Goal: Task Accomplishment & Management: Manage account settings

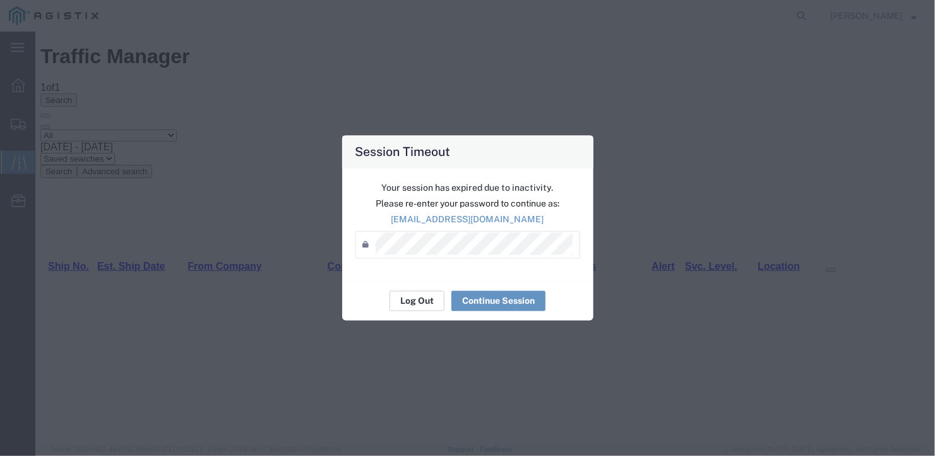
click at [420, 297] on button "Log Out" at bounding box center [416, 301] width 55 height 20
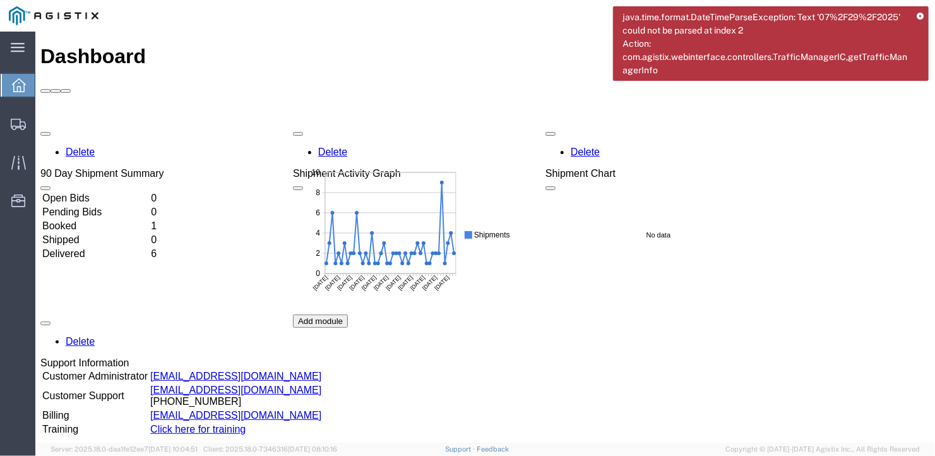
click at [918, 15] on icon at bounding box center [919, 16] width 7 height 7
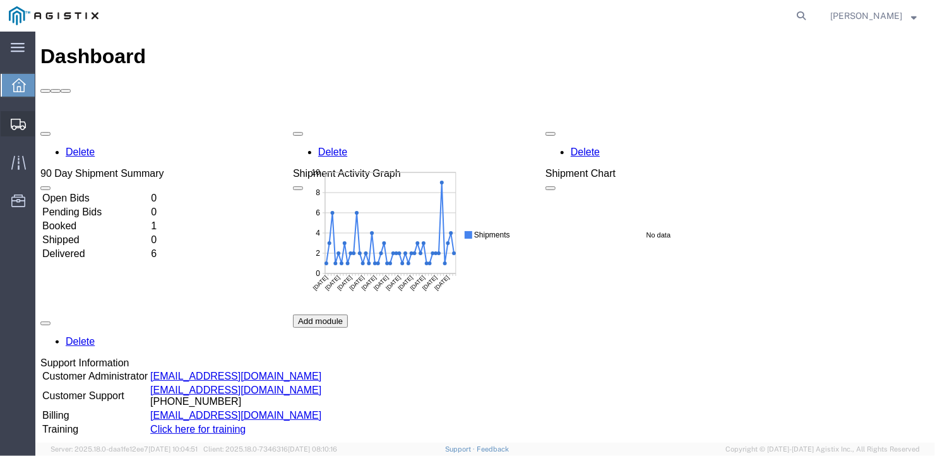
click at [0, 0] on span "Create Shipment" at bounding box center [0, 0] width 0 height 0
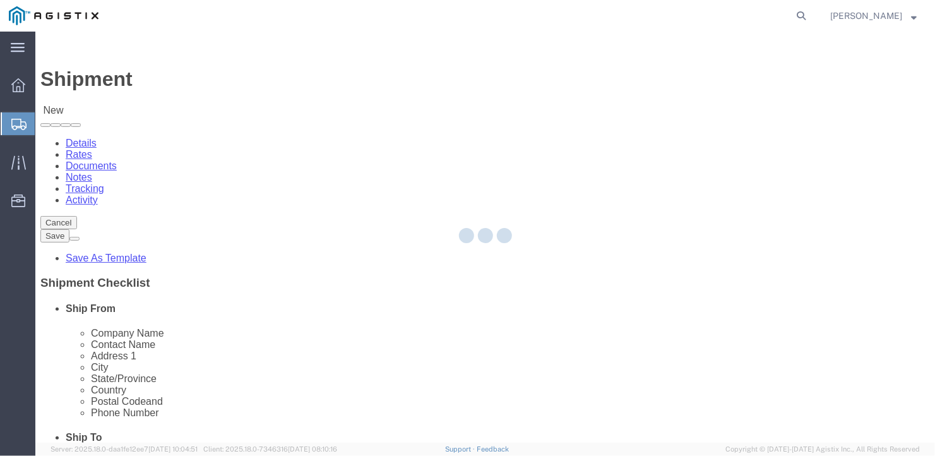
select select
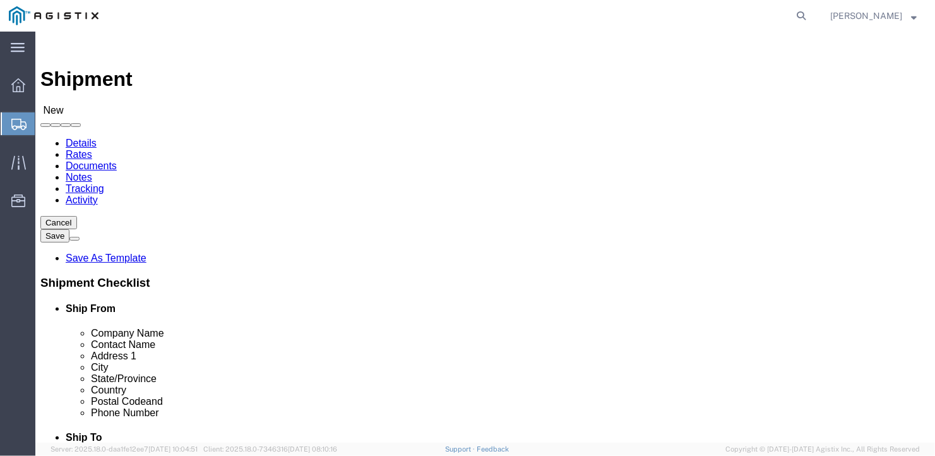
click select "Select General Dynamics Bath Iron Works"
select select "8114"
click select "Select General Dynamics Bath Iron Works"
select select
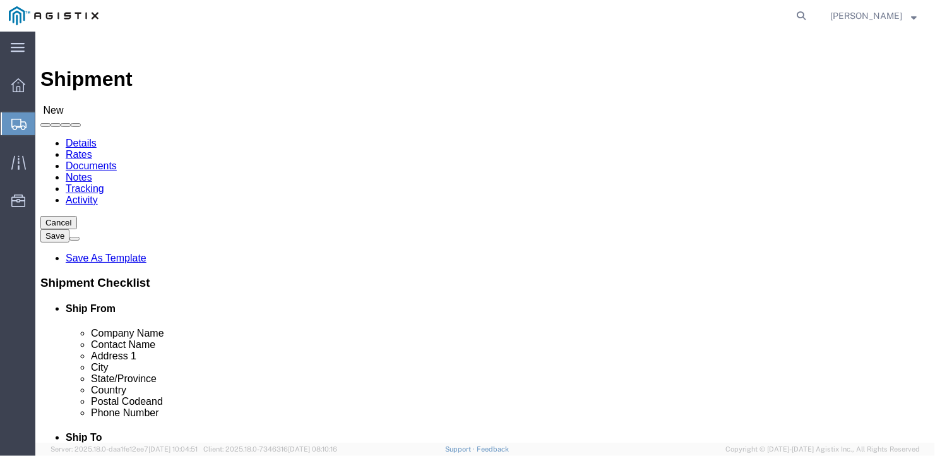
click input "text"
type input "Cleveland- Arcellor"
click input "text"
type input "[PERSON_NAME]"
click input "text"
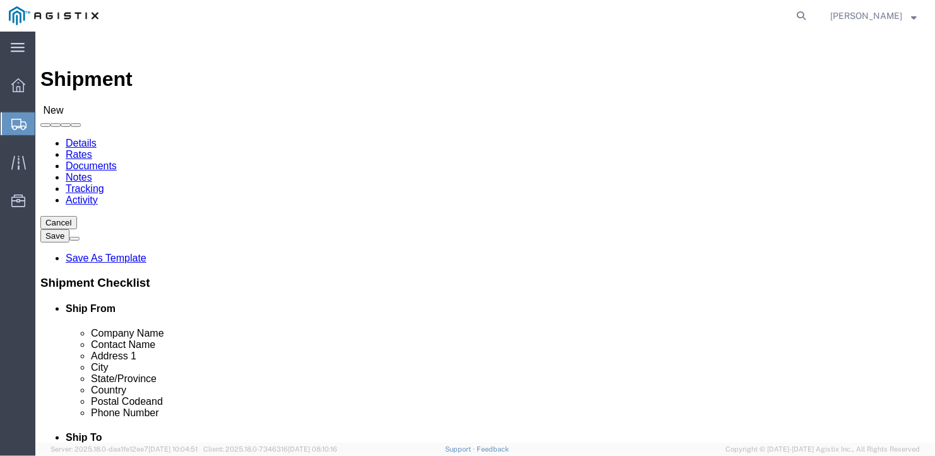
type input "[STREET_ADDRESS][PERSON_NAME]"
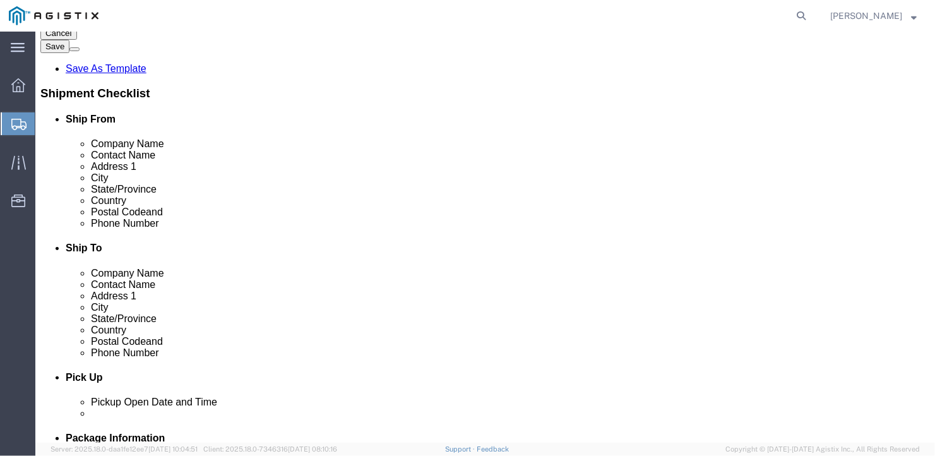
click input "text"
type input "[GEOGRAPHIC_DATA]"
type input "p"
type input "pENN"
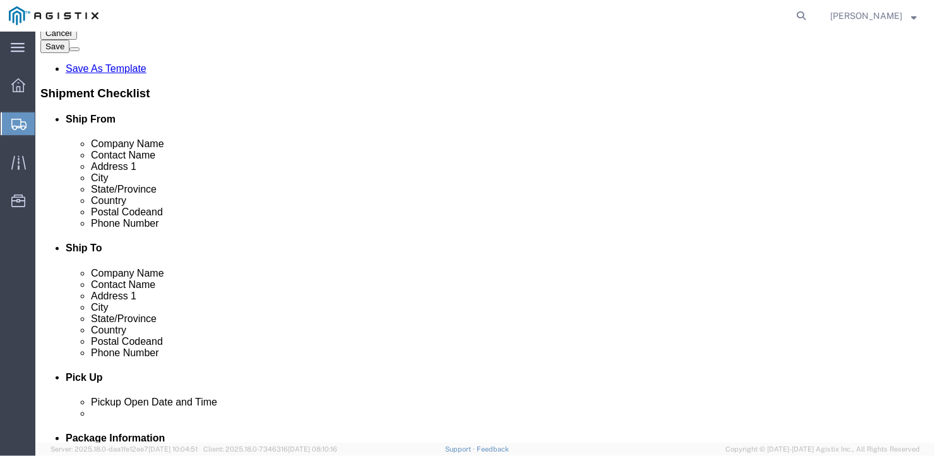
click input "text"
type input "19320"
click input "text"
type input "[PHONE_NUMBER]"
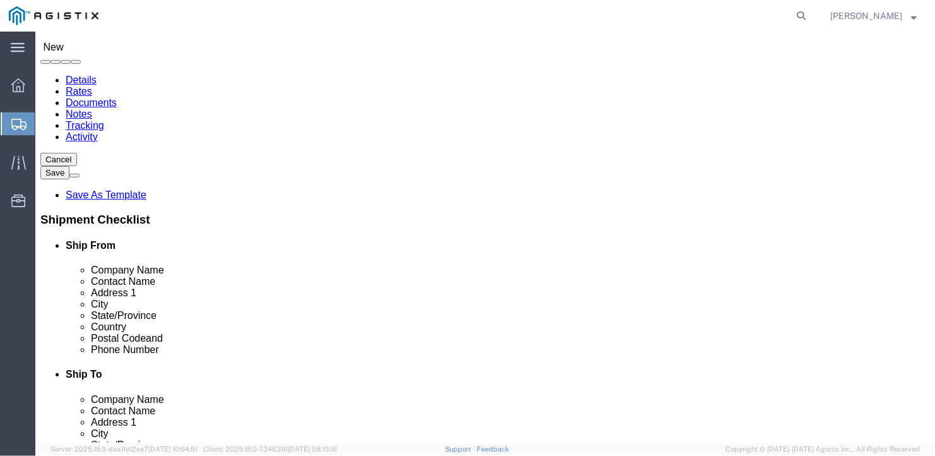
scroll to position [0, 0]
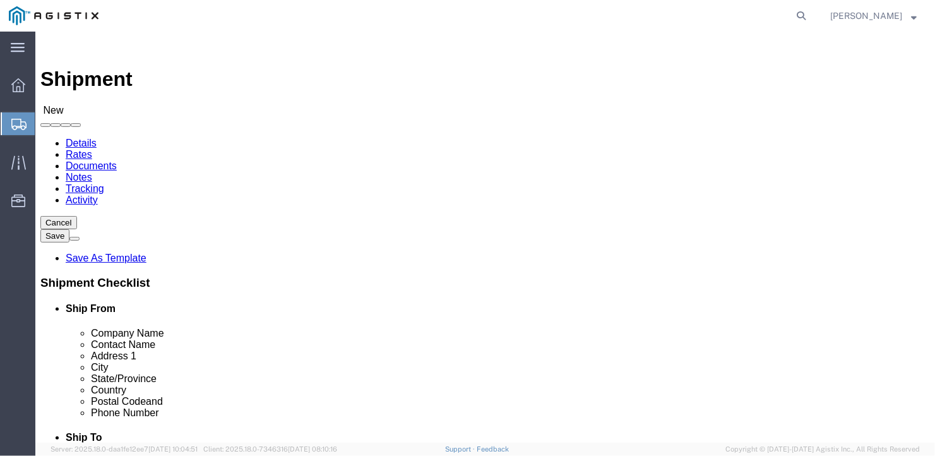
click select "Select Bath - 50 YARD REC [US_STATE][GEOGRAPHIC_DATA] - 700 [US_STATE][GEOGRAPH…"
select select "15691"
click select "Select Bath - 50 YARD REC [US_STATE][GEOGRAPHIC_DATA] - 700 [US_STATE][GEOGRAPH…"
click input "text"
type input "a"
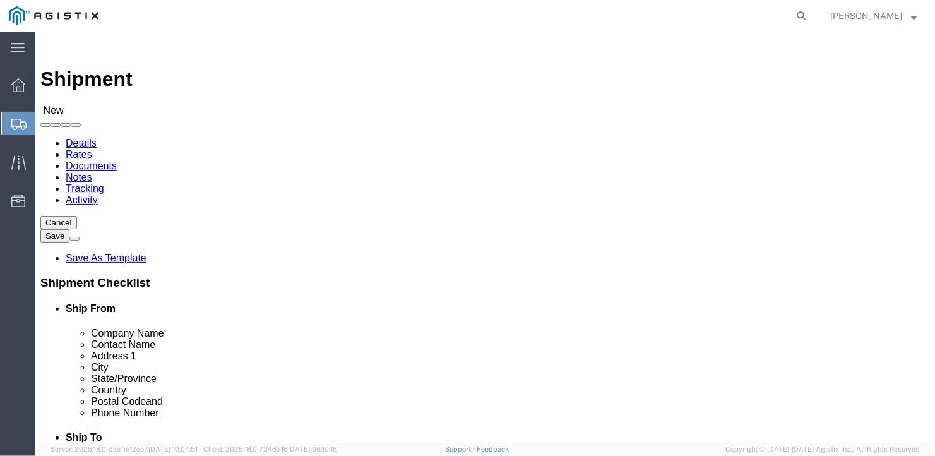
type input "American Steel"
type input "[PERSON_NAME]"
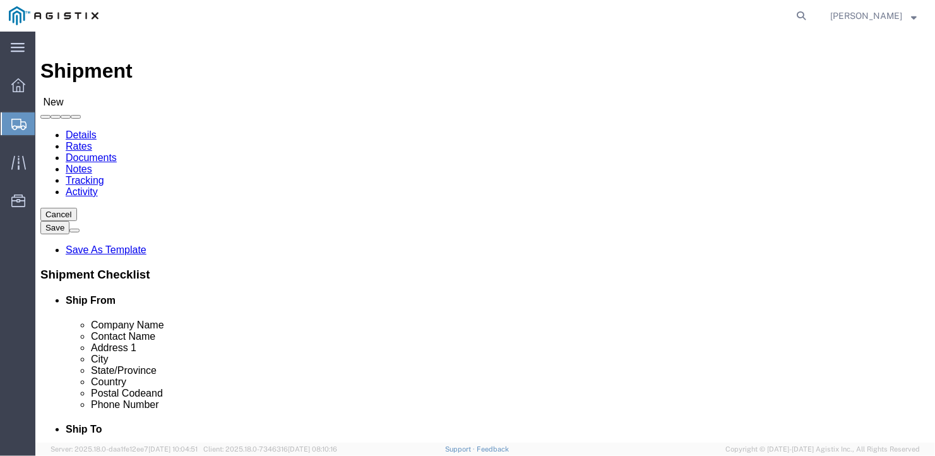
click input "text"
type input "[STREET_ADDRESS][PERSON_NAME]"
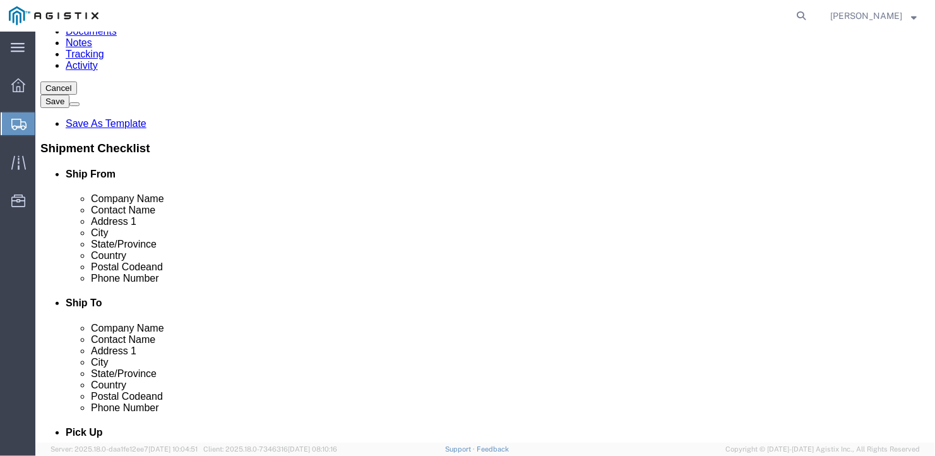
scroll to position [198, 0]
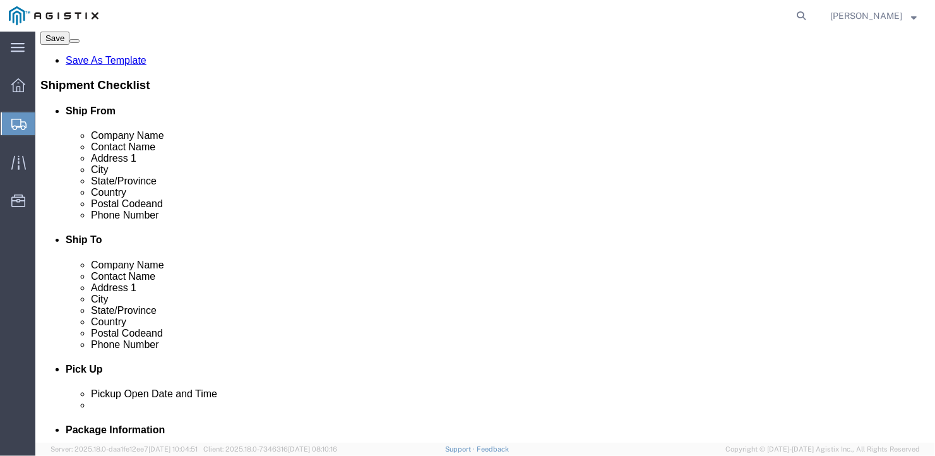
click input "text"
type input "[GEOGRAPHIC_DATA]"
type input "m"
type input "mai"
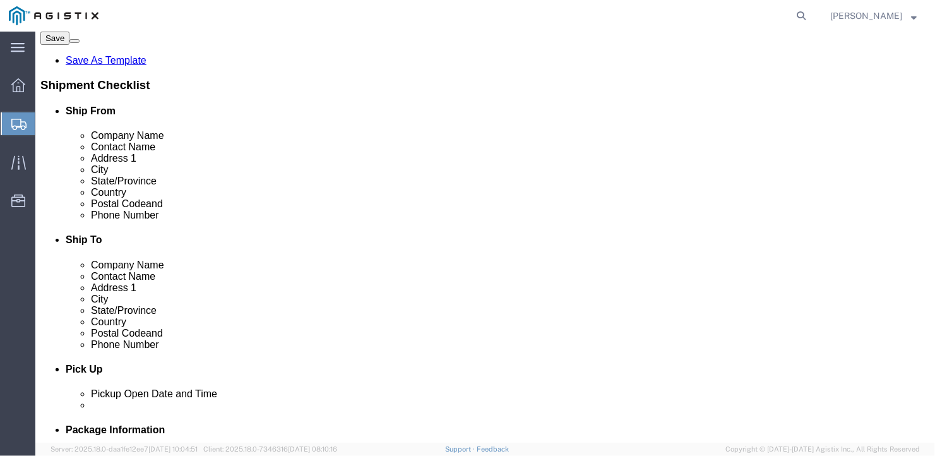
type input "04530"
click input "text"
type input "[PHONE_NUMBER]"
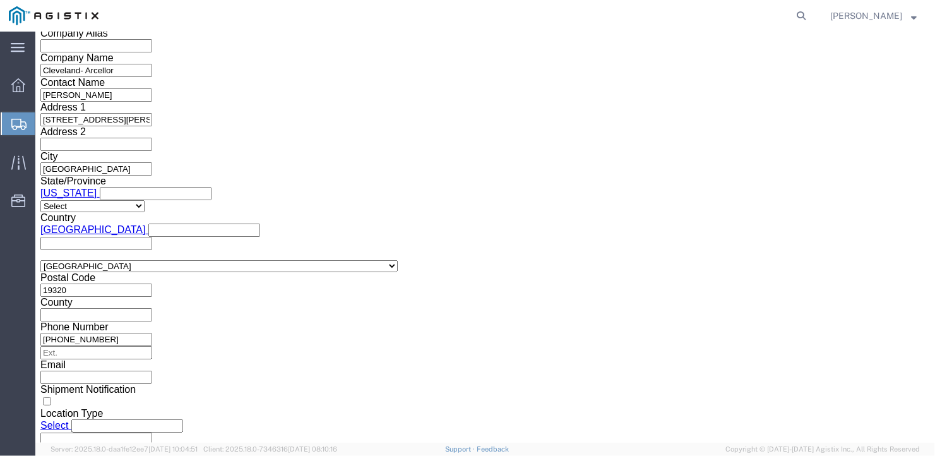
scroll to position [813, 0]
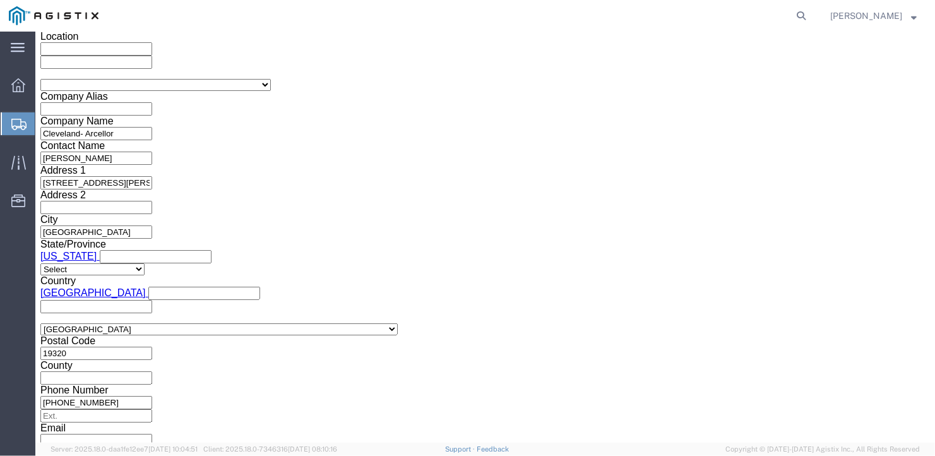
click select "Select Air Less than Truckload Multi-Leg Ocean Freight Rail Small Parcel Truckl…"
select select "TL"
click select "Select Air Less than Truckload Multi-Leg Ocean Freight Rail Small Parcel Truckl…"
click select "Select 1-Ton (PSS) 10 Wheel 10 Yard Dump Truck 20 Yard Dump Truck Bobtail Botto…"
select select "FLBD"
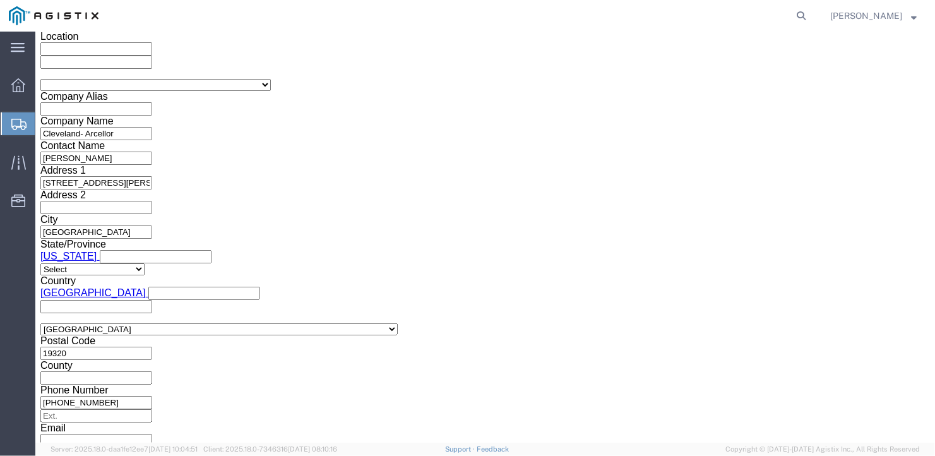
click select "Select 1-Ton (PSS) 10 Wheel 10 Yard Dump Truck 20 Yard Dump Truck Bobtail Botto…"
click select "Select 35 Feet 20 Feet 28 Feet 53 Feet 40 Feet 48 Feet"
select select "53FT"
click select "Select 35 Feet 20 Feet 28 Feet 53 Feet 40 Feet 48 Feet"
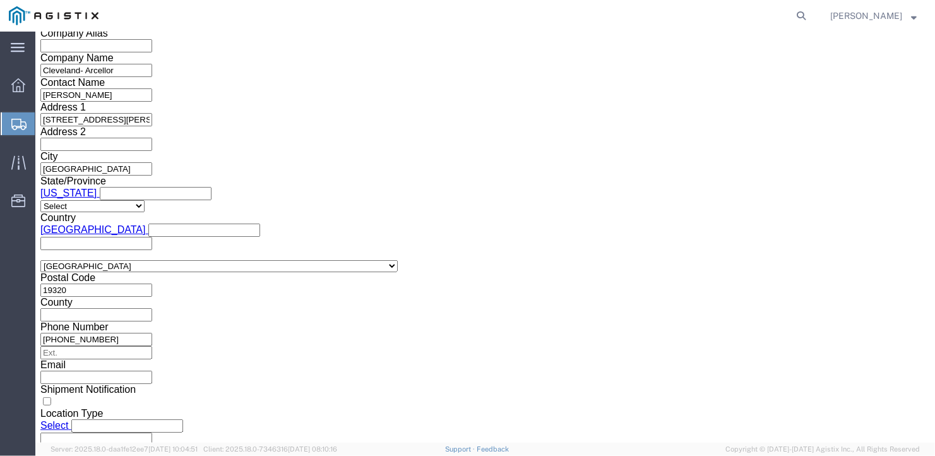
click button "Continue"
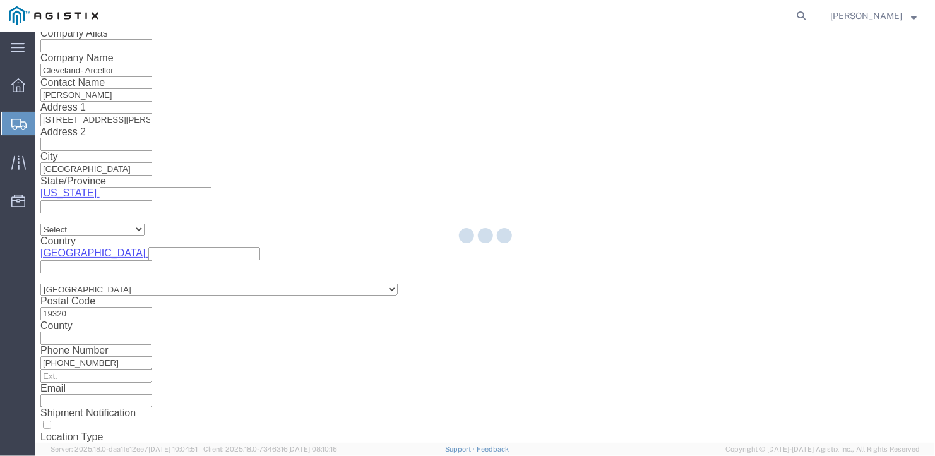
scroll to position [15, 0]
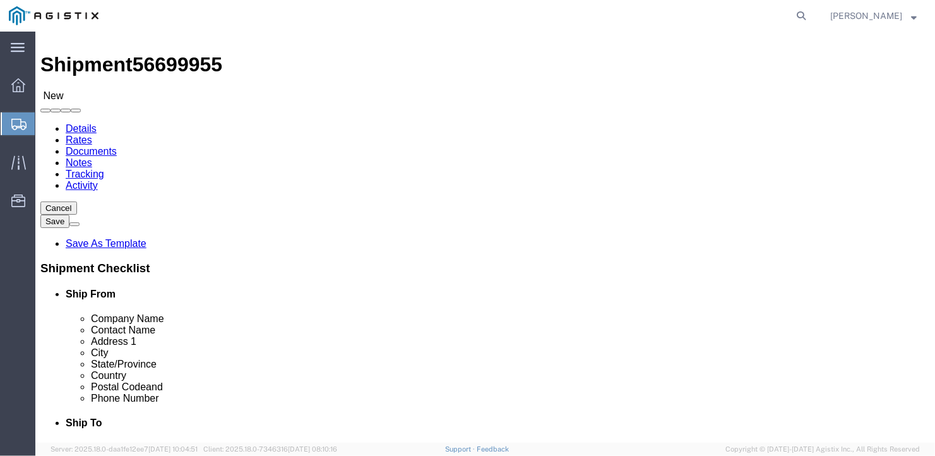
click select "Select Bale(s) Basket(s) Bolt(s) Bottle(s) Buckets Bulk Bundle(s) Can(s) Cardbo…"
select select "BULK"
click select "Select Bale(s) Basket(s) Bolt(s) Bottle(s) Buckets Bulk Bundle(s) Can(s) Cardbo…"
drag, startPoint x: 145, startPoint y: 252, endPoint x: 100, endPoint y: 256, distance: 45.6
click div "Number 1"
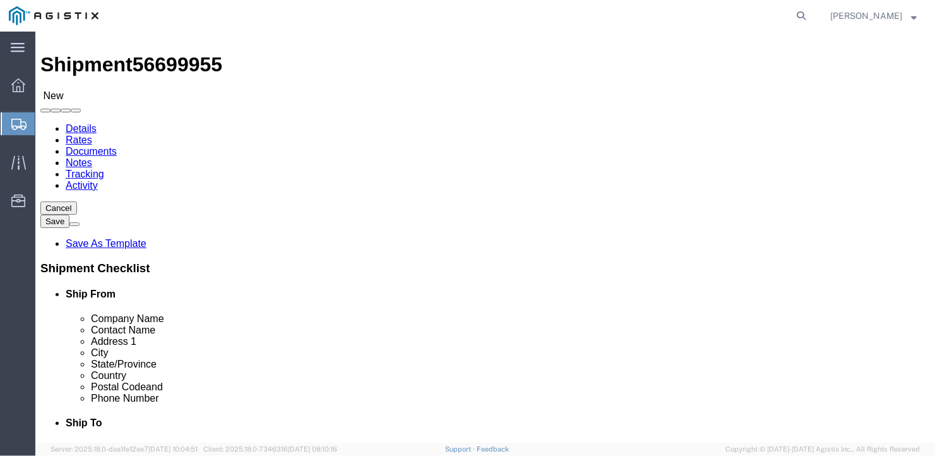
type input "4"
drag, startPoint x: 147, startPoint y: 274, endPoint x: 121, endPoint y: 274, distance: 25.9
click div "Length x Width x Height Select cm ft in"
type input "450.25"
click input "text"
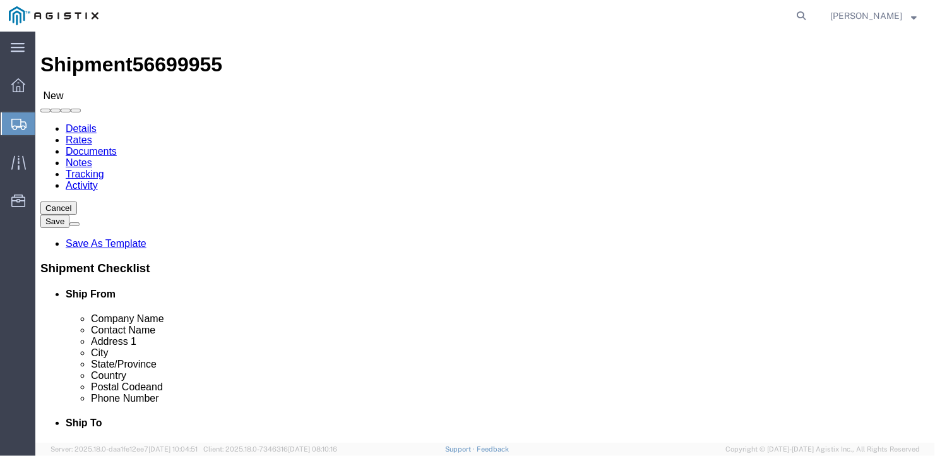
scroll to position [0, 9]
type input "126.5625"
click input "text"
type input "12"
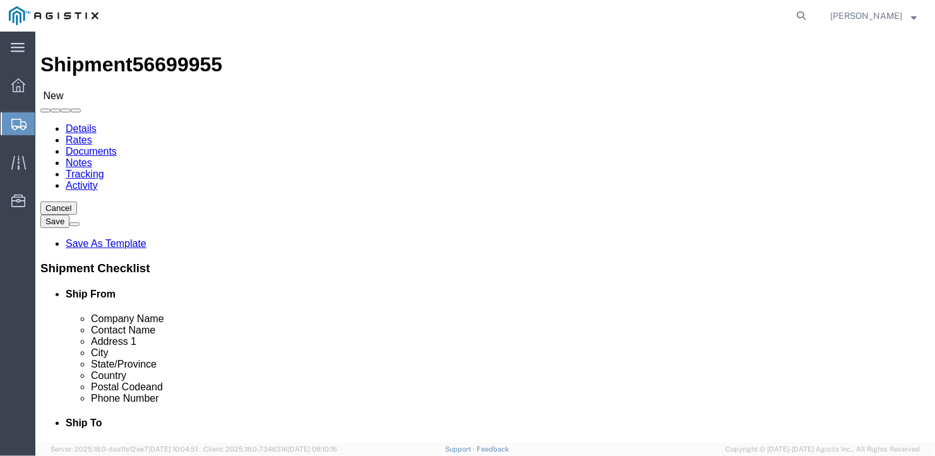
drag, startPoint x: 159, startPoint y: 298, endPoint x: 128, endPoint y: 295, distance: 31.1
click input "0.00"
type input "40682"
click div "4 x Bulk Package Type Select Bale(s) Basket(s) Bolt(s) Bottle(s) Buckets Bulk B…"
click link "Add Content"
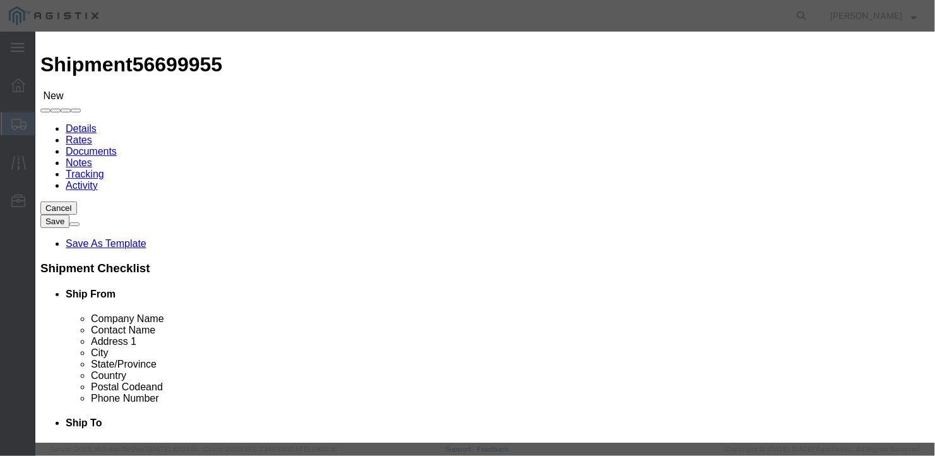
click input "text"
type input "wide steel plates"
type input "1"
drag, startPoint x: 242, startPoint y: 117, endPoint x: 230, endPoint y: 117, distance: 12.0
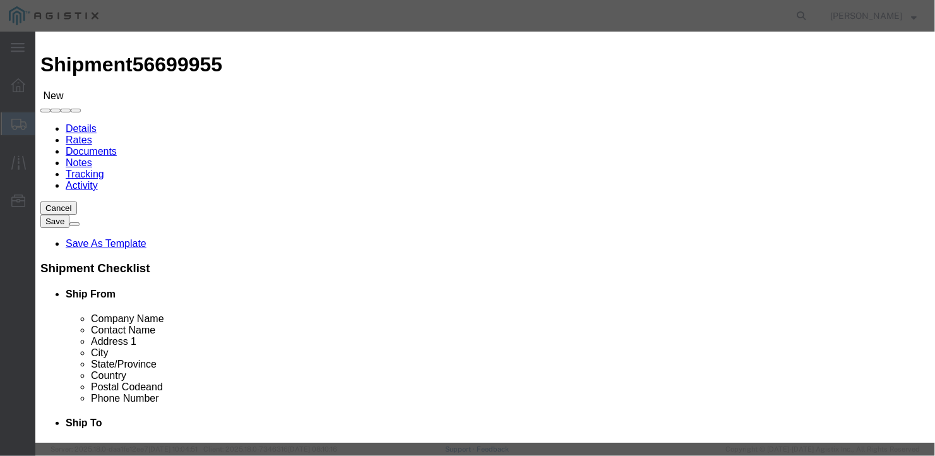
scroll to position [0, 0]
drag, startPoint x: 245, startPoint y: 122, endPoint x: 223, endPoint y: 123, distance: 22.1
click div "0"
type input "4"
drag, startPoint x: 237, startPoint y: 141, endPoint x: 228, endPoint y: 143, distance: 9.7
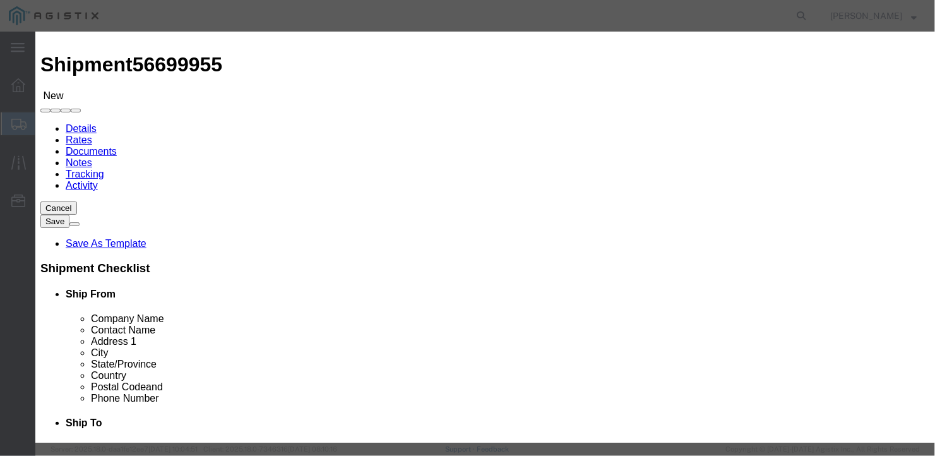
click input "4"
type input "1"
drag, startPoint x: 532, startPoint y: 343, endPoint x: 594, endPoint y: 350, distance: 62.2
click div "Save & Add Another Save & Close Close"
click button "Save & Close"
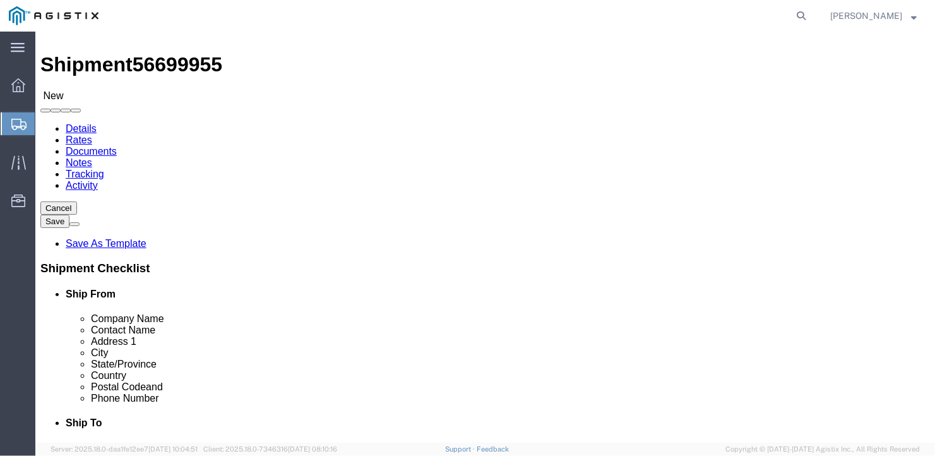
click button "Rate Shipment"
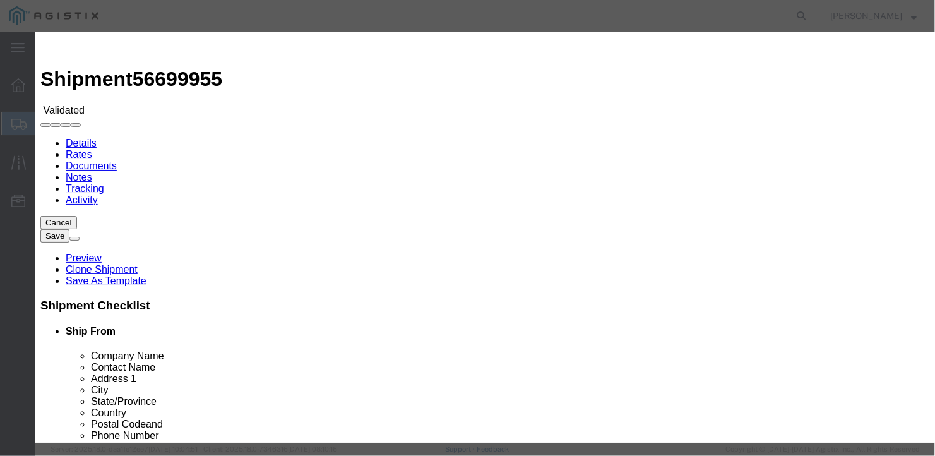
select select "6922"
select select "16774"
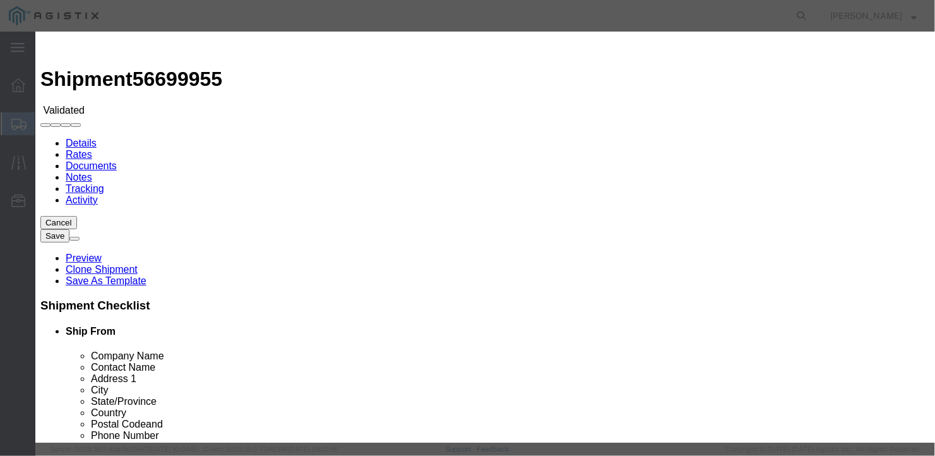
type input "2800"
type input "2,800.00"
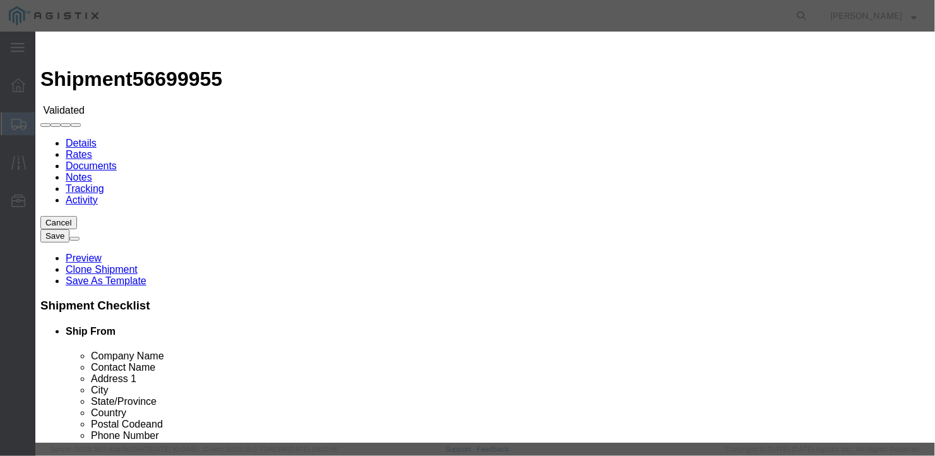
type input "27096"
type input "[PERSON_NAME]"
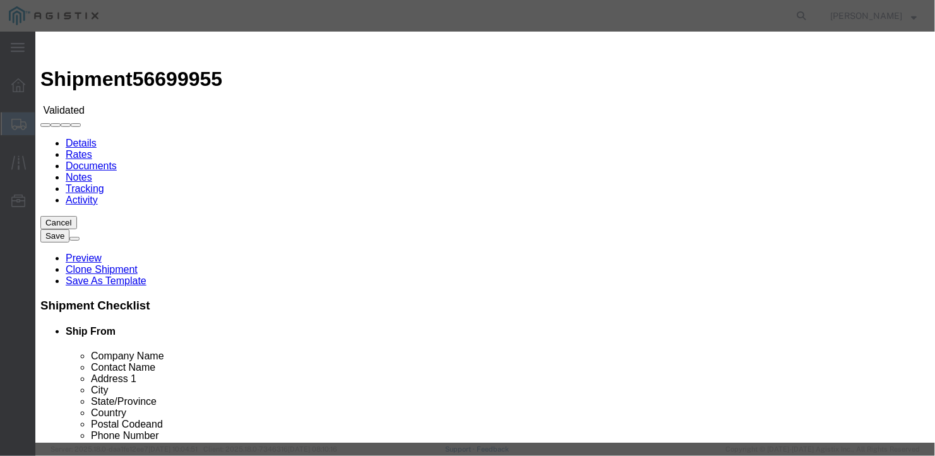
type input "2075497862"
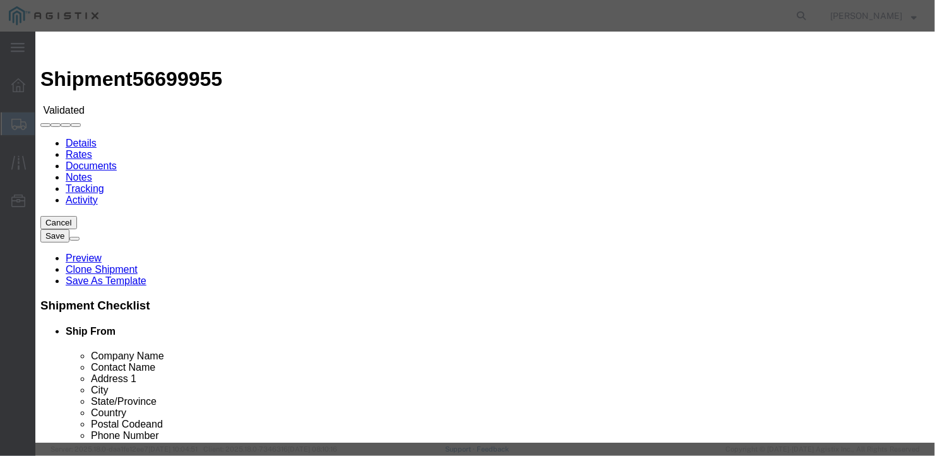
type input "[DATE]"
select select "0900"
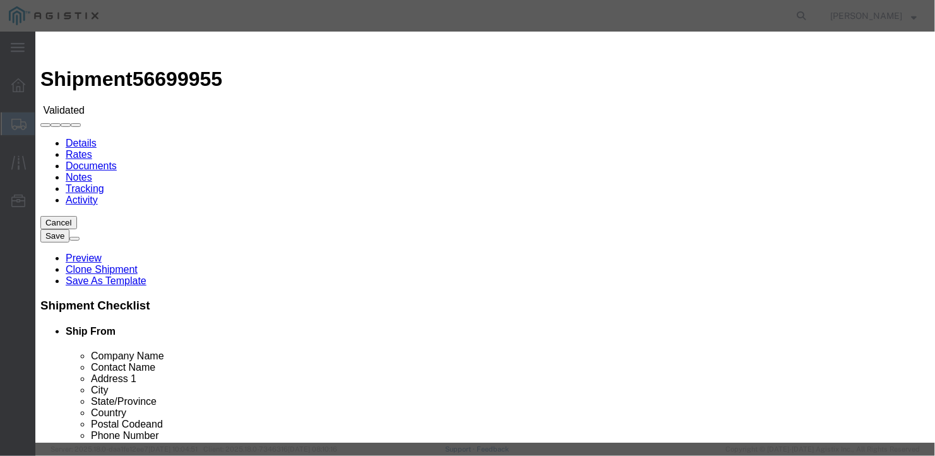
type input "[DATE]"
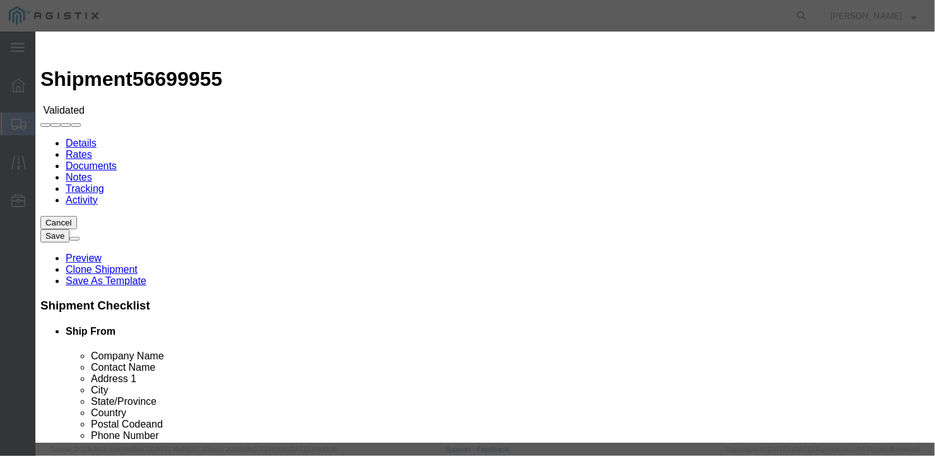
select select "1300"
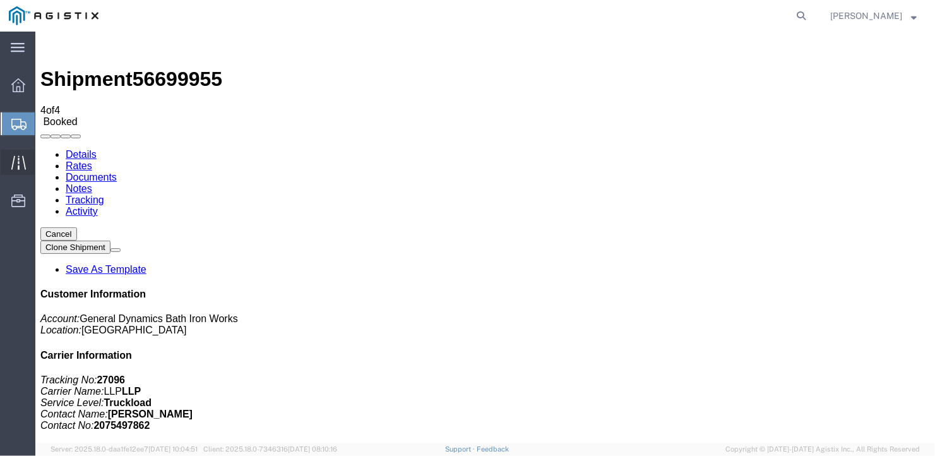
click at [17, 158] on icon at bounding box center [18, 162] width 15 height 15
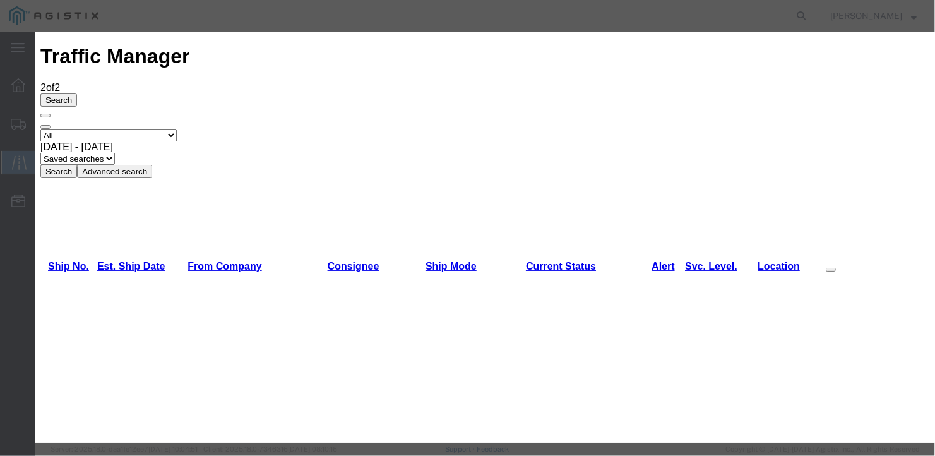
type input "[DATE]"
type input "10:00 AM"
select select "DELIVRED"
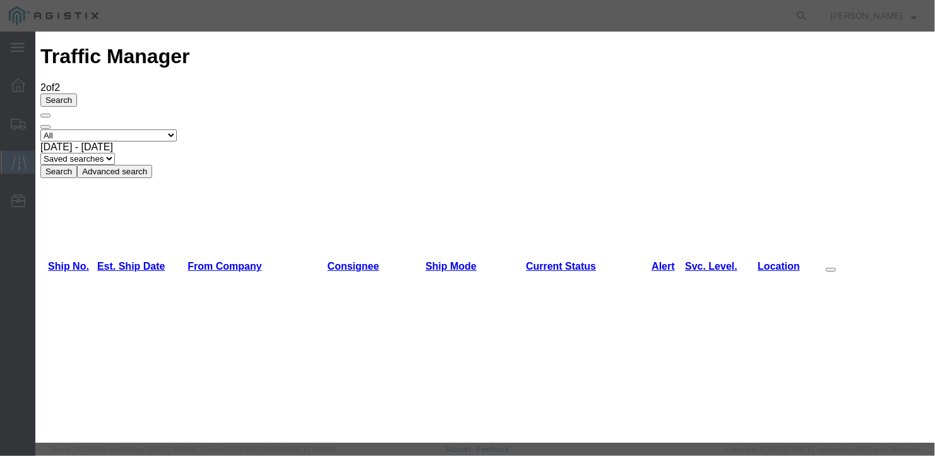
type input "[DATE]"
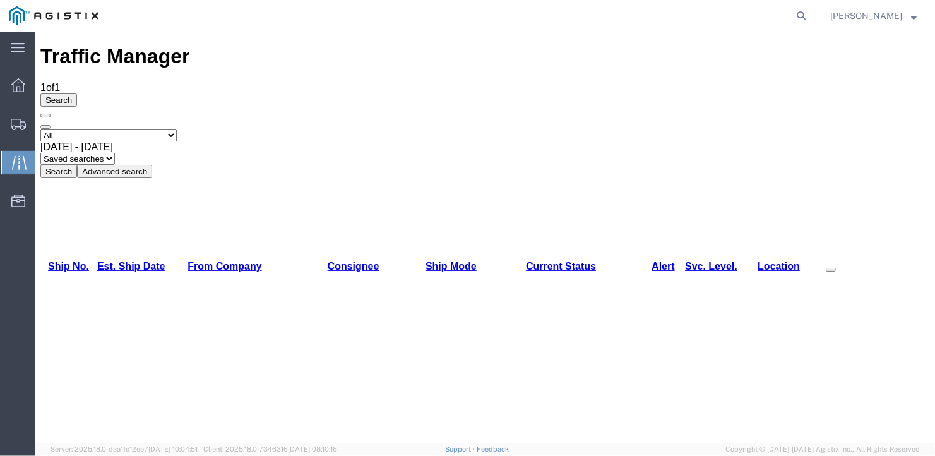
click at [114, 152] on select "Saved searches" at bounding box center [77, 158] width 74 height 12
click at [151, 164] on button "Advanced search" at bounding box center [113, 170] width 75 height 13
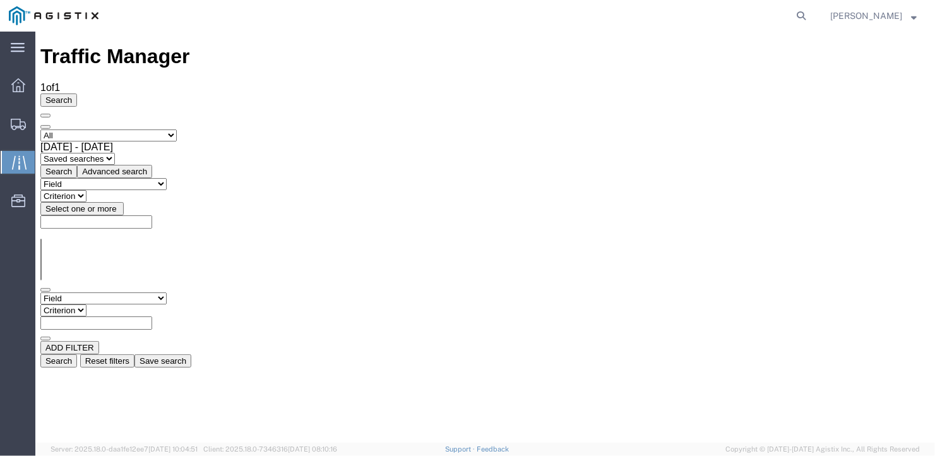
click at [166, 292] on select "Field Account Account Carrier Identifier Assign To Broker Name Carrier Name Con…" at bounding box center [103, 298] width 126 height 12
select select "deliverbydate"
click at [40, 292] on select "Field Account Account Carrier Identifier Assign To Broker Name Carrier Name Con…" at bounding box center [103, 298] width 126 height 12
click at [97, 304] on select "Criterion equal greater is blank is not blank lesser" at bounding box center [68, 310] width 57 height 12
select select "equal"
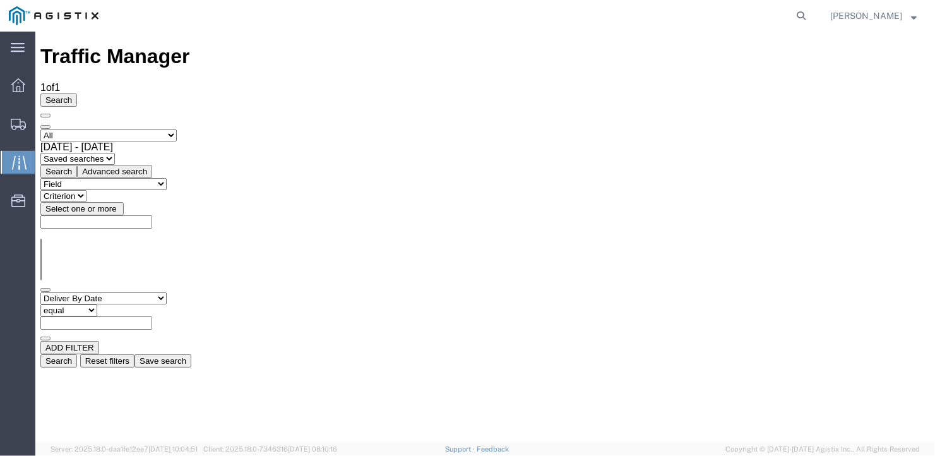
click at [97, 304] on select "Criterion equal greater is blank is not blank lesser" at bounding box center [68, 310] width 57 height 12
type input "[DATE]"
click at [76, 353] on button "Search" at bounding box center [58, 359] width 37 height 13
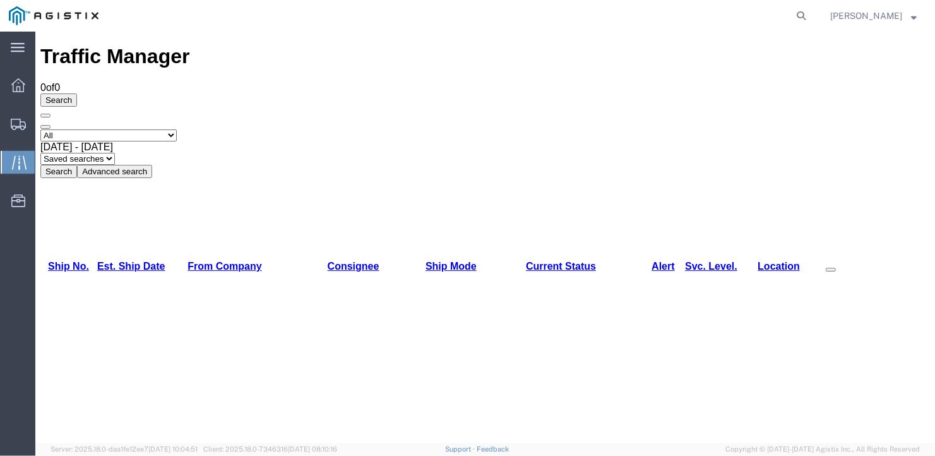
click at [334, 141] on div "[DATE] - [DATE]" at bounding box center [484, 146] width 889 height 11
click at [176, 129] on select "Select status [No transit records] All Arrival Notice Available Arrival Notice …" at bounding box center [108, 135] width 136 height 12
select select "DPTDLVLOC"
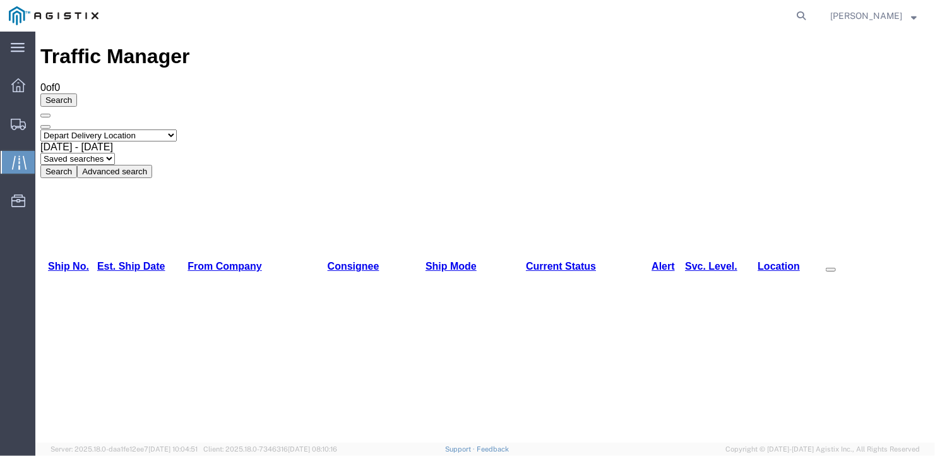
click at [40, 129] on select "Select status [No transit records] All Arrival Notice Available Arrival Notice …" at bounding box center [108, 135] width 136 height 12
click at [76, 164] on button "Search" at bounding box center [58, 170] width 37 height 13
click at [114, 152] on select "Saved searches" at bounding box center [77, 158] width 74 height 12
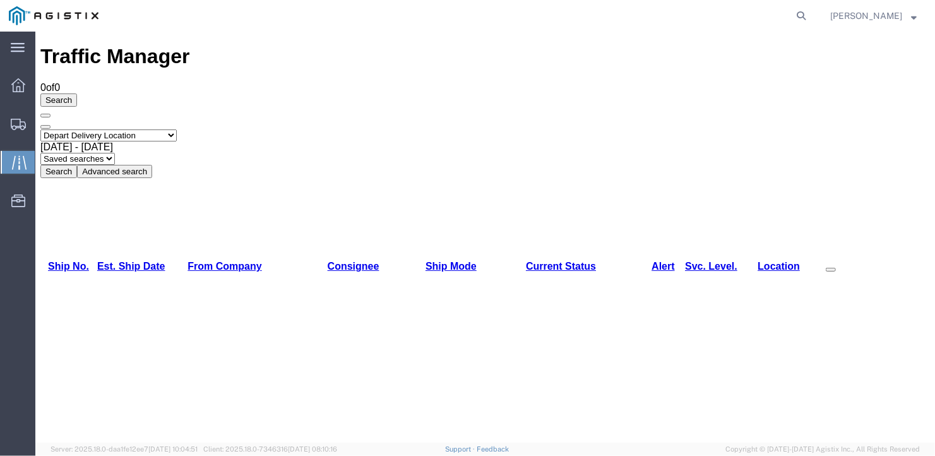
click at [145, 129] on select "Select status [No transit records] All Arrival Notice Available Arrival Notice …" at bounding box center [108, 135] width 136 height 12
select select "NOTRNSTRECS"
click at [40, 129] on select "Select status [No transit records] All Arrival Notice Available Arrival Notice …" at bounding box center [108, 135] width 136 height 12
click at [76, 164] on button "Search" at bounding box center [58, 170] width 37 height 13
click at [176, 129] on select "Select status [No transit records] All Arrival Notice Available Arrival Notice …" at bounding box center [108, 135] width 136 height 12
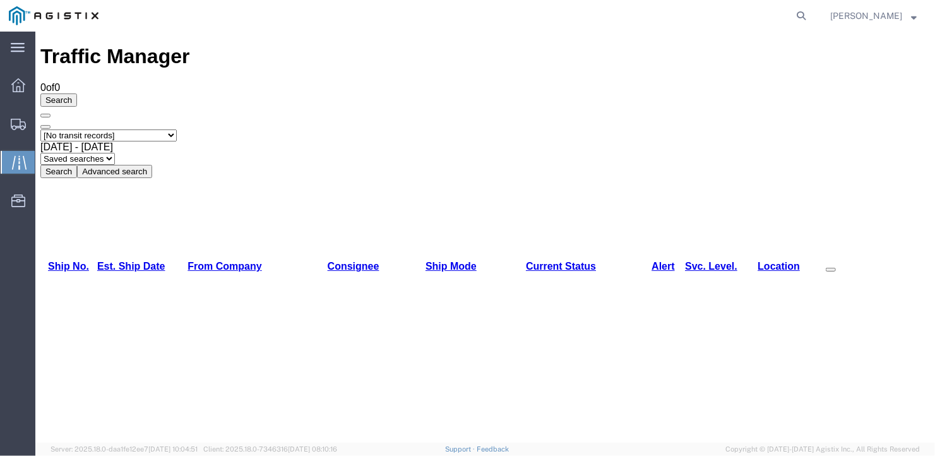
click at [43, 160] on span "Traffic" at bounding box center [40, 162] width 10 height 25
click at [151, 164] on button "Advanced search" at bounding box center [113, 170] width 75 height 13
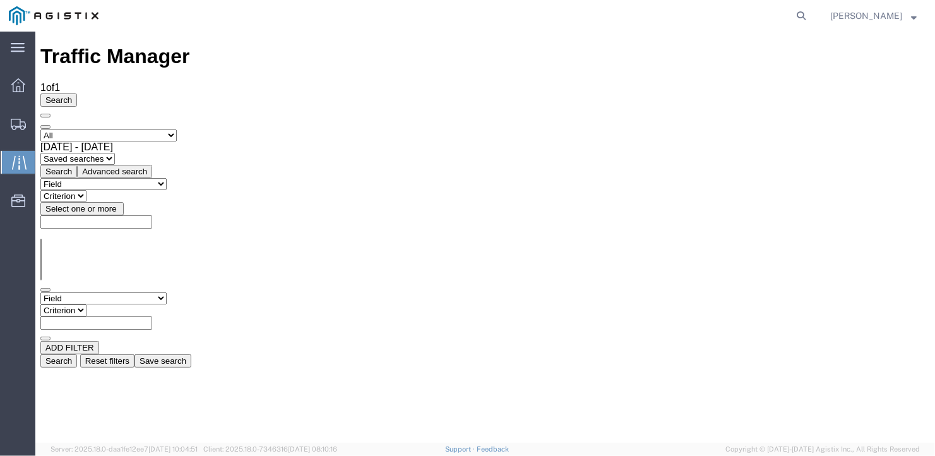
click at [114, 292] on select "Field Account Account Carrier Identifier Assign To Broker Name Carrier Name Con…" at bounding box center [103, 298] width 126 height 12
select select "carriername"
click at [40, 292] on select "Field Account Account Carrier Identifier Assign To Broker Name Carrier Name Con…" at bounding box center [103, 298] width 126 height 12
click at [115, 304] on select "Criterion contains does not contain is is blank is not blank starts with" at bounding box center [78, 310] width 76 height 12
select select "contains"
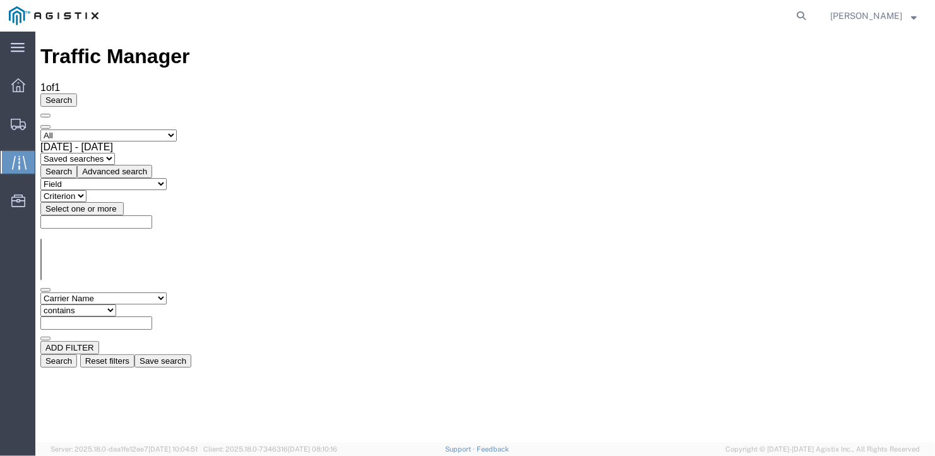
click at [115, 304] on select "Criterion contains does not contain is is blank is not blank starts with" at bounding box center [78, 310] width 76 height 12
type input "LLP"
click at [76, 353] on button "Search" at bounding box center [58, 359] width 37 height 13
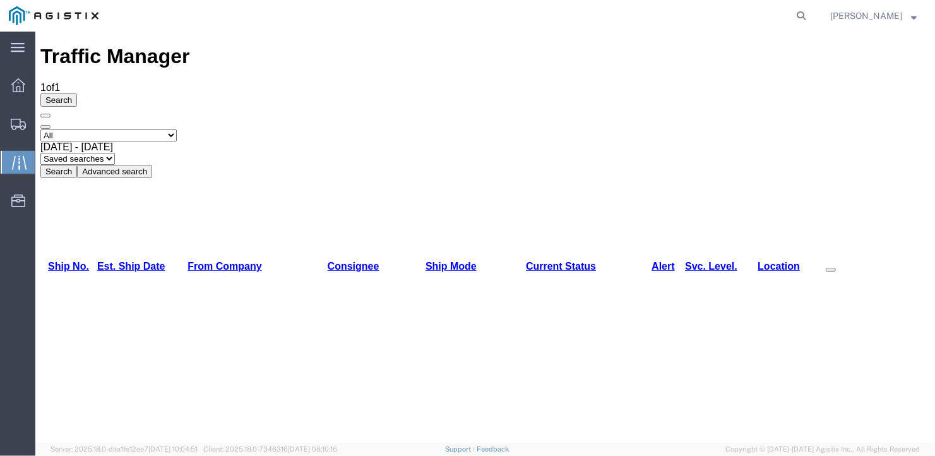
click at [176, 129] on select "Select status [No transit records] All Arrival Notice Available Arrival Notice …" at bounding box center [108, 135] width 136 height 12
click at [40, 129] on select "Select status [No transit records] All Arrival Notice Available Arrival Notice …" at bounding box center [108, 135] width 136 height 12
click at [76, 164] on button "Search" at bounding box center [58, 170] width 37 height 13
click at [0, 0] on span "Saved Searches" at bounding box center [0, 0] width 0 height 0
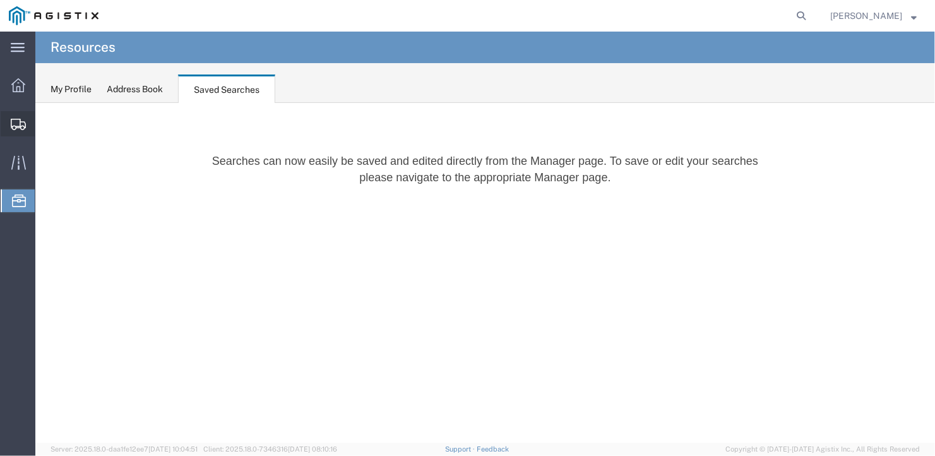
click at [0, 0] on span "Shipment Manager" at bounding box center [0, 0] width 0 height 0
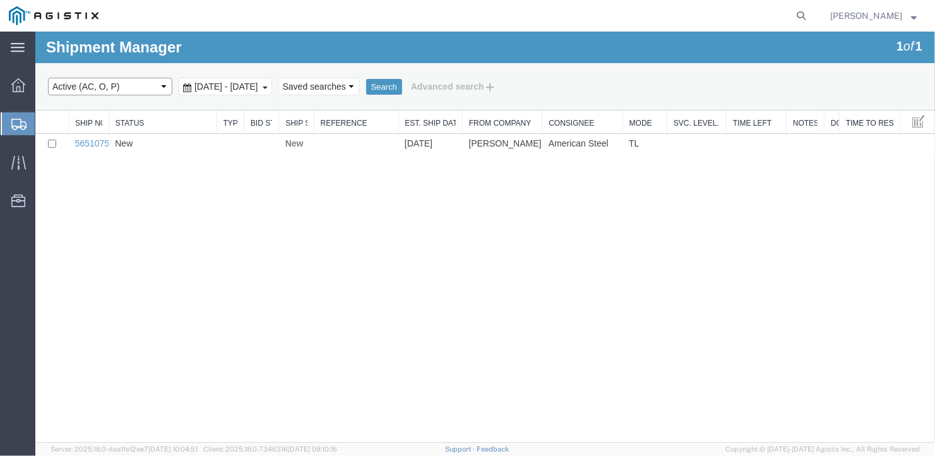
click at [162, 83] on select "Select status Active (AC, O, P) All Approved Awaiting Confirmation (AC) Booked …" at bounding box center [109, 86] width 124 height 18
select select "DLVD"
click at [47, 77] on select "Select status Active (AC, O, P) All Approved Awaiting Confirmation (AC) Booked …" at bounding box center [109, 86] width 124 height 18
click at [401, 84] on button "Search" at bounding box center [383, 86] width 36 height 16
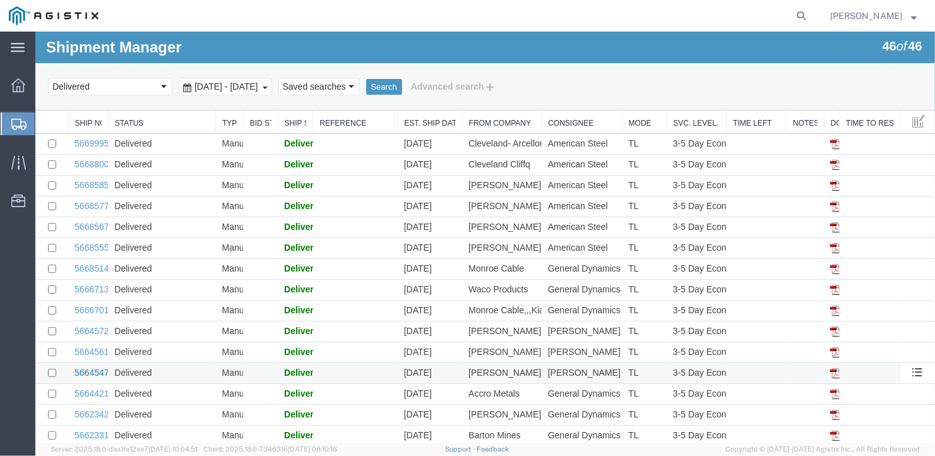
click at [91, 374] on link "56645470" at bounding box center [93, 372] width 39 height 10
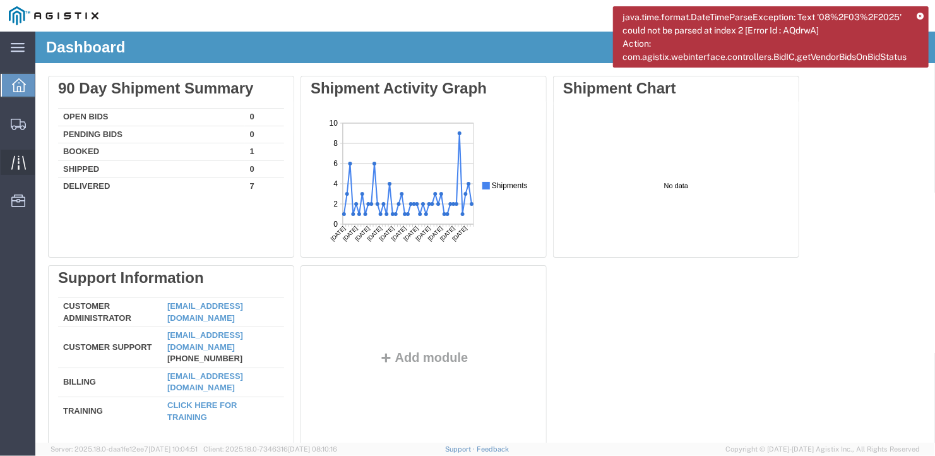
click at [44, 158] on span "Traffic" at bounding box center [39, 162] width 9 height 25
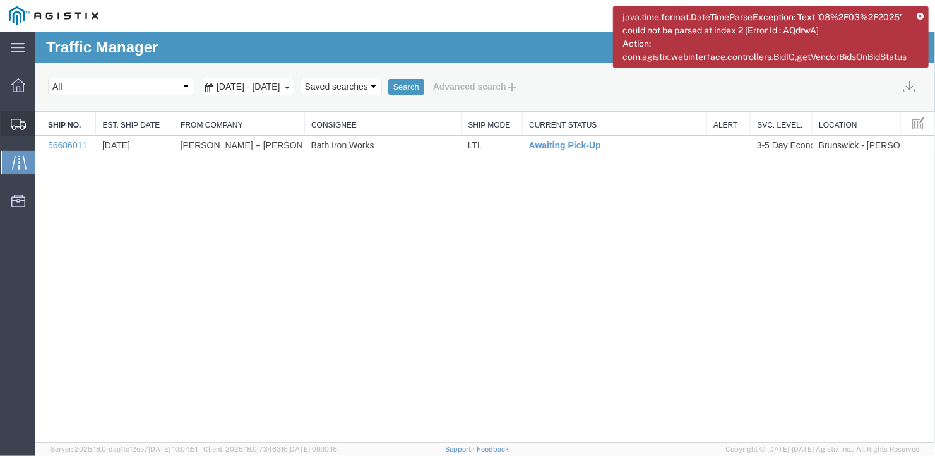
click at [0, 0] on span "Shipment Manager" at bounding box center [0, 0] width 0 height 0
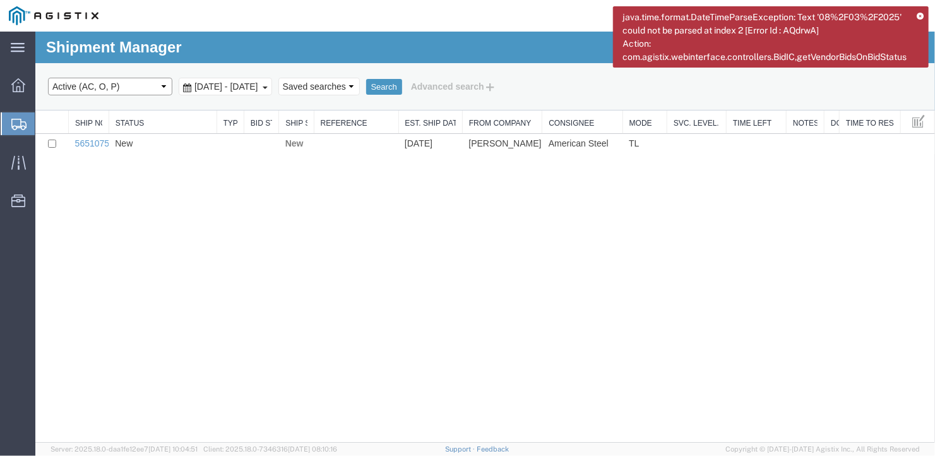
click at [158, 85] on select "Select status Active (AC, O, P) All Approved Awaiting Confirmation (AC) Booked …" at bounding box center [109, 86] width 124 height 18
select select "DLVD"
click at [47, 77] on select "Select status Active (AC, O, P) All Approved Awaiting Confirmation (AC) Booked …" at bounding box center [109, 86] width 124 height 18
click at [920, 18] on icon at bounding box center [919, 16] width 7 height 7
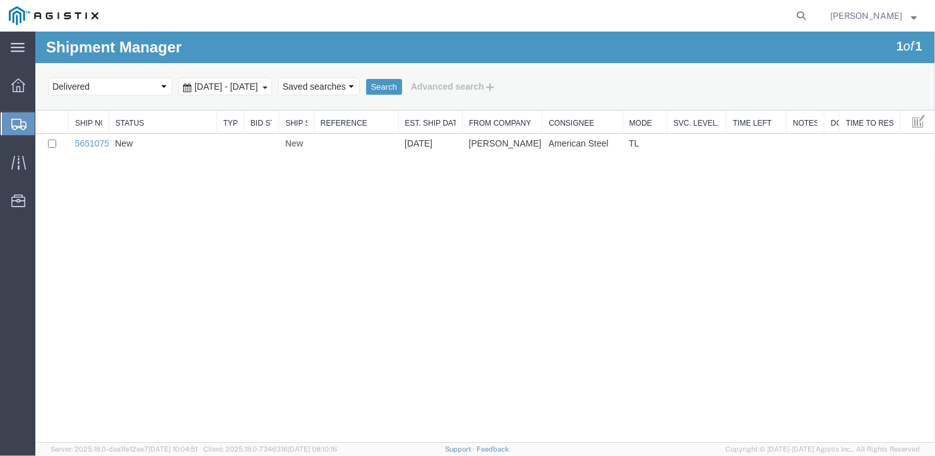
click at [261, 83] on span "[DATE] - [DATE]" at bounding box center [226, 86] width 70 height 10
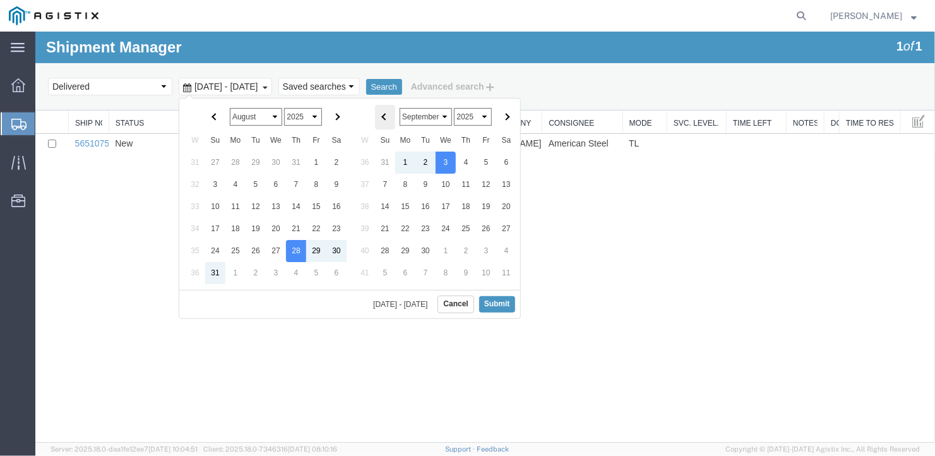
click at [380, 112] on th at bounding box center [384, 116] width 20 height 25
click at [497, 298] on button "Submit" at bounding box center [496, 303] width 36 height 16
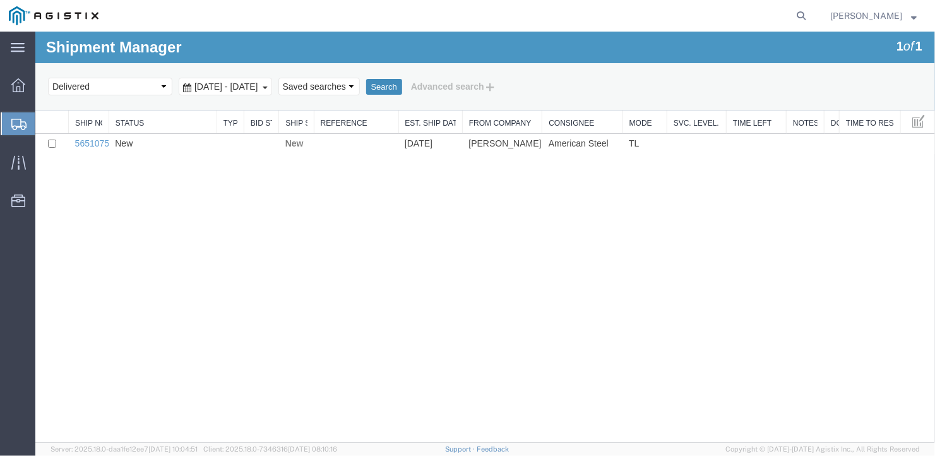
click at [401, 80] on button "Search" at bounding box center [383, 86] width 36 height 16
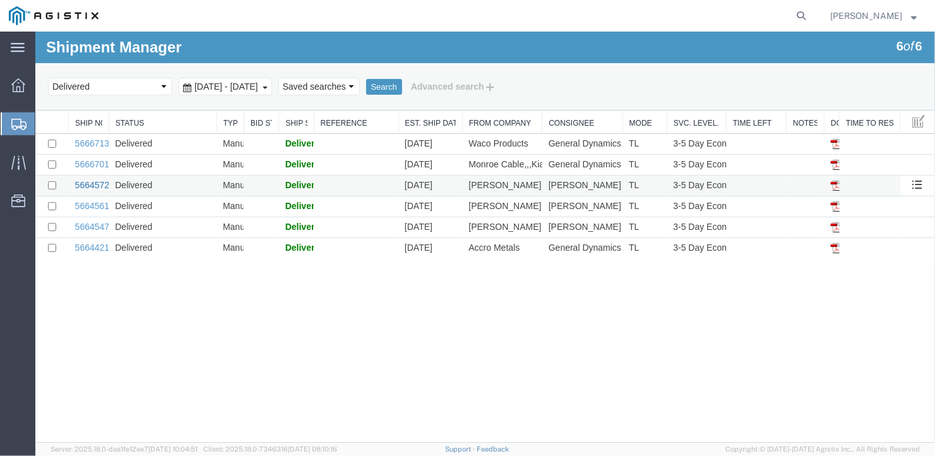
click at [95, 184] on link "56645722" at bounding box center [93, 184] width 39 height 10
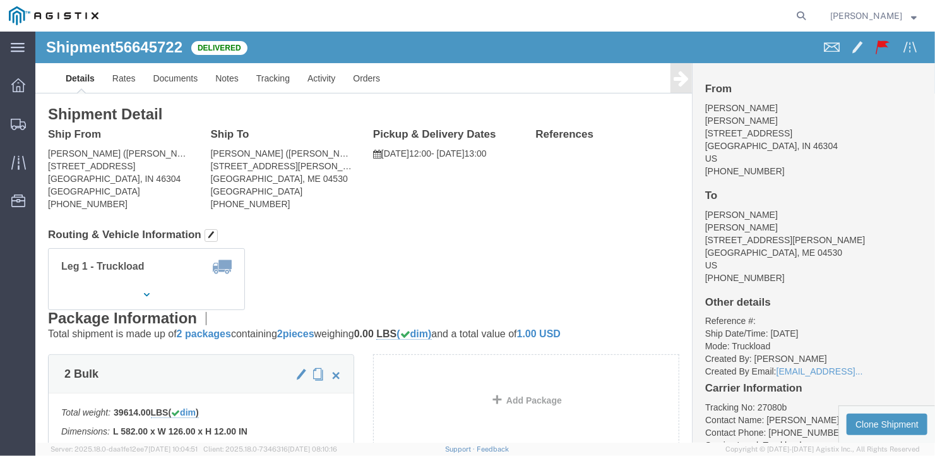
click icon
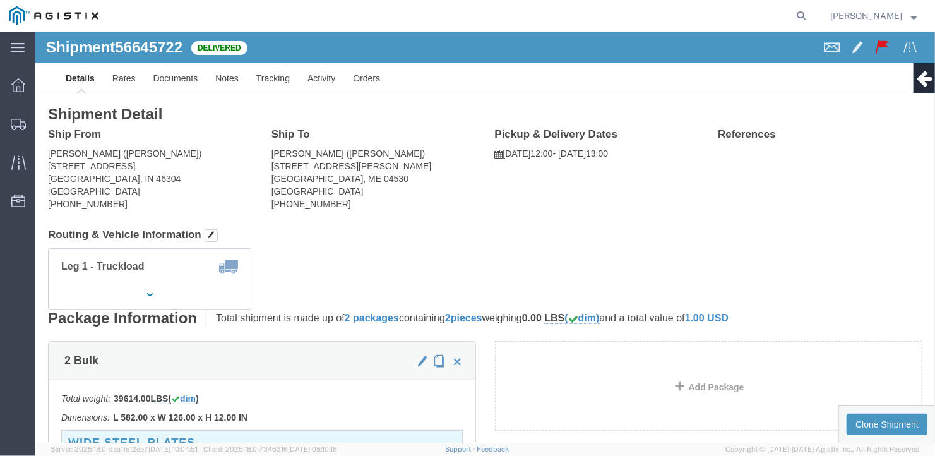
click icon
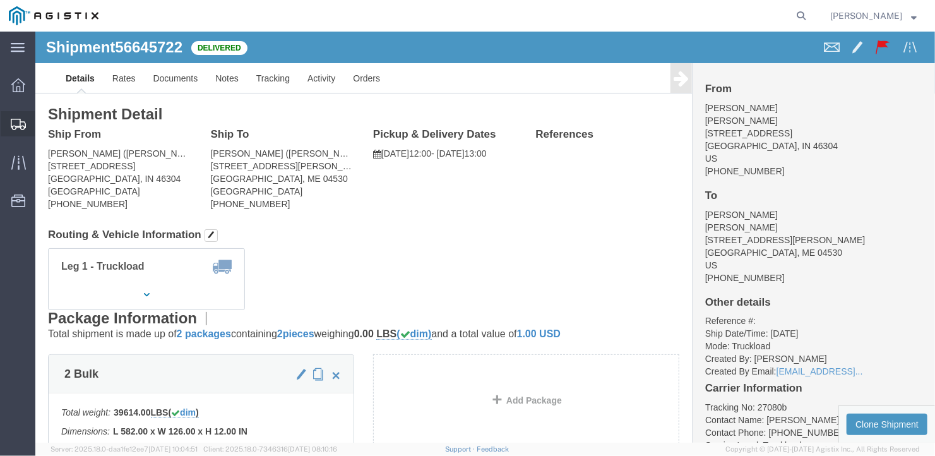
click at [0, 0] on span "Shipment Manager" at bounding box center [0, 0] width 0 height 0
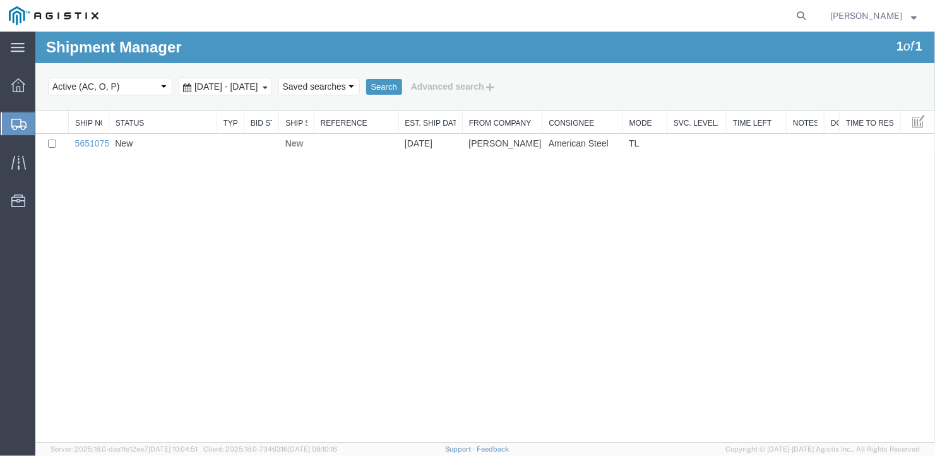
click at [271, 83] on div "[DATE] - [DATE]" at bounding box center [224, 86] width 93 height 18
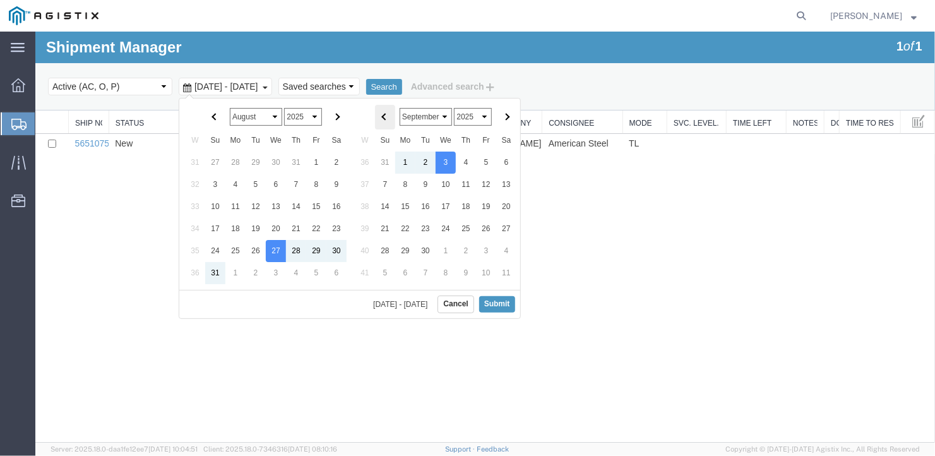
click at [384, 118] on span at bounding box center [383, 116] width 7 height 7
click at [382, 115] on span at bounding box center [383, 116] width 7 height 7
click at [383, 111] on th at bounding box center [384, 116] width 20 height 25
click at [497, 298] on button "Submit" at bounding box center [496, 303] width 36 height 16
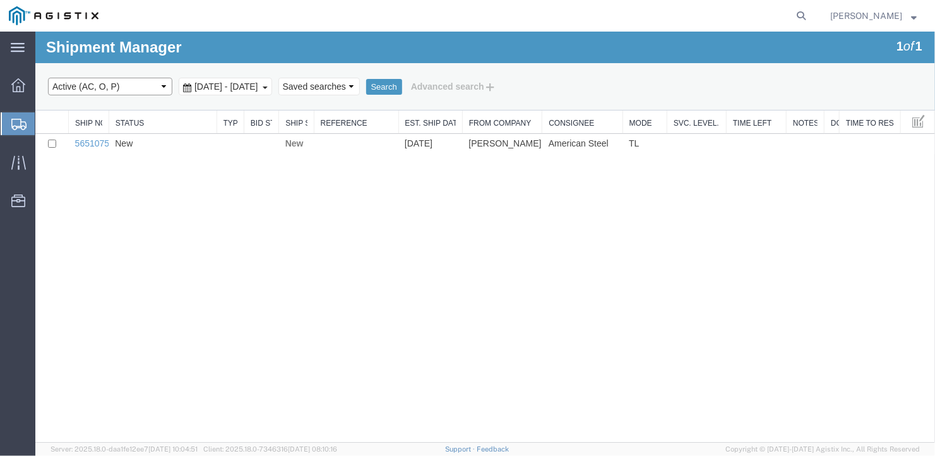
click at [162, 83] on select "Select status Active (AC, O, P) All Approved Awaiting Confirmation (AC) Booked …" at bounding box center [109, 86] width 124 height 18
select select "DLVD"
click at [47, 77] on select "Select status Active (AC, O, P) All Approved Awaiting Confirmation (AC) Booked …" at bounding box center [109, 86] width 124 height 18
click at [401, 86] on button "Search" at bounding box center [383, 86] width 36 height 16
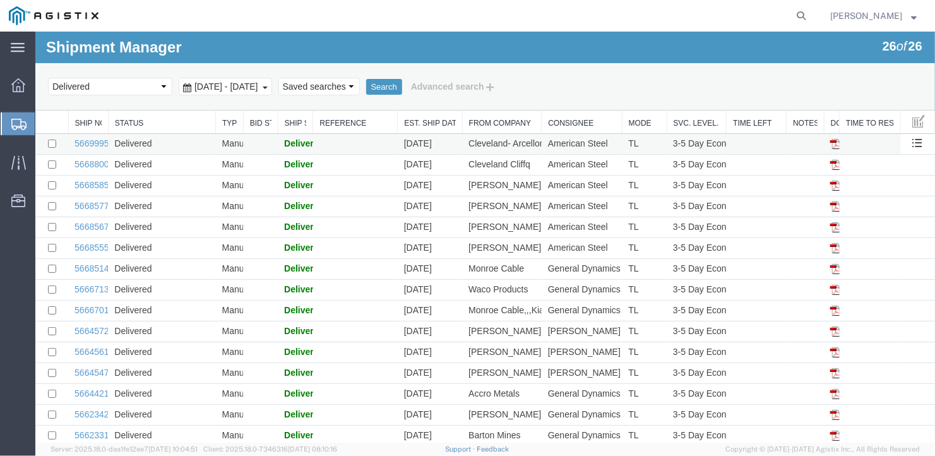
click at [829, 142] on img at bounding box center [834, 143] width 10 height 10
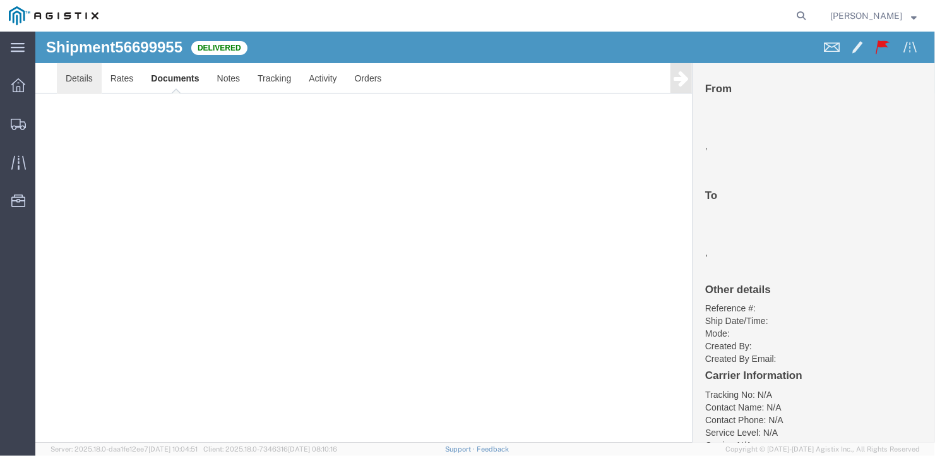
click at [70, 74] on link "Details" at bounding box center [78, 77] width 45 height 30
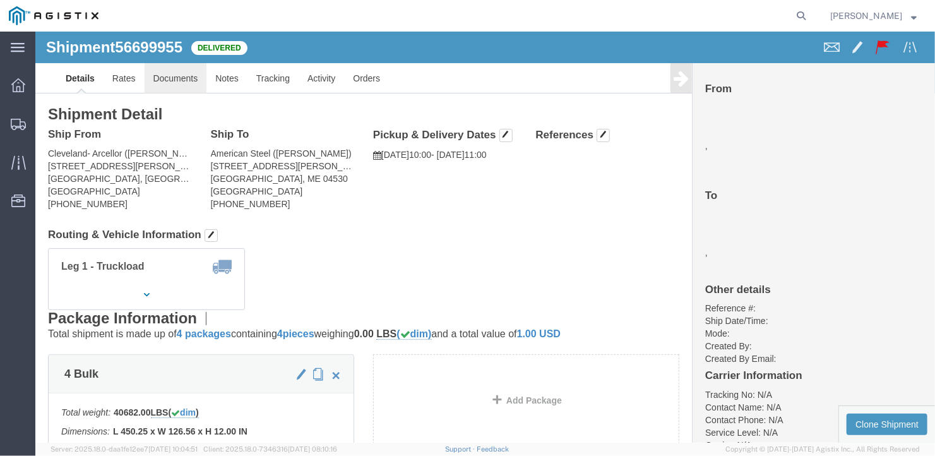
click link "Documents"
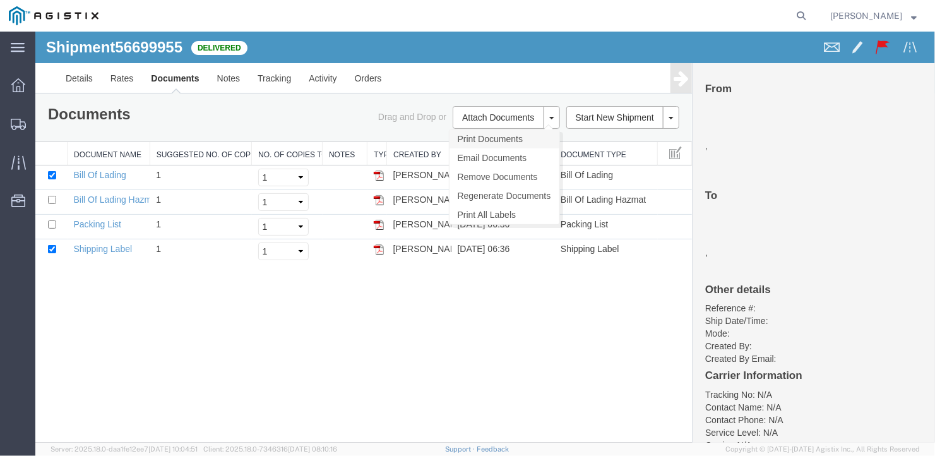
click at [494, 134] on link "Print Documents" at bounding box center [504, 138] width 110 height 19
click at [116, 74] on link "Rates" at bounding box center [121, 77] width 41 height 30
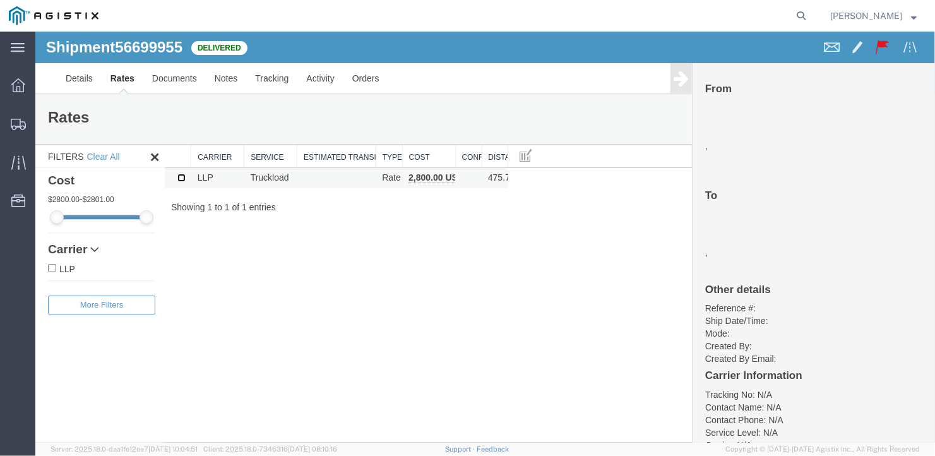
click at [179, 175] on input "checkbox" at bounding box center [181, 177] width 8 height 8
checkbox input "true"
click at [338, 172] on td at bounding box center [336, 177] width 79 height 21
click at [425, 153] on th "Cost" at bounding box center [427, 155] width 53 height 23
click at [423, 152] on th "Cost" at bounding box center [427, 155] width 53 height 23
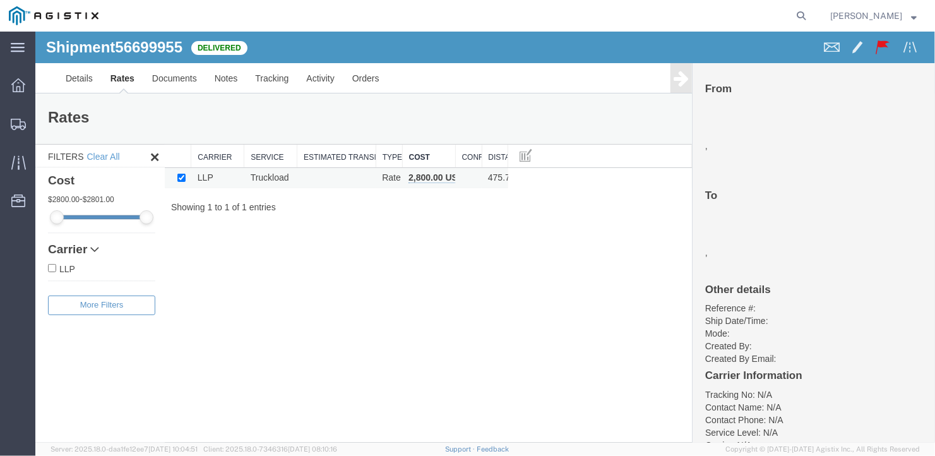
click at [367, 174] on td at bounding box center [336, 177] width 79 height 21
click at [82, 81] on link "Details" at bounding box center [78, 77] width 45 height 30
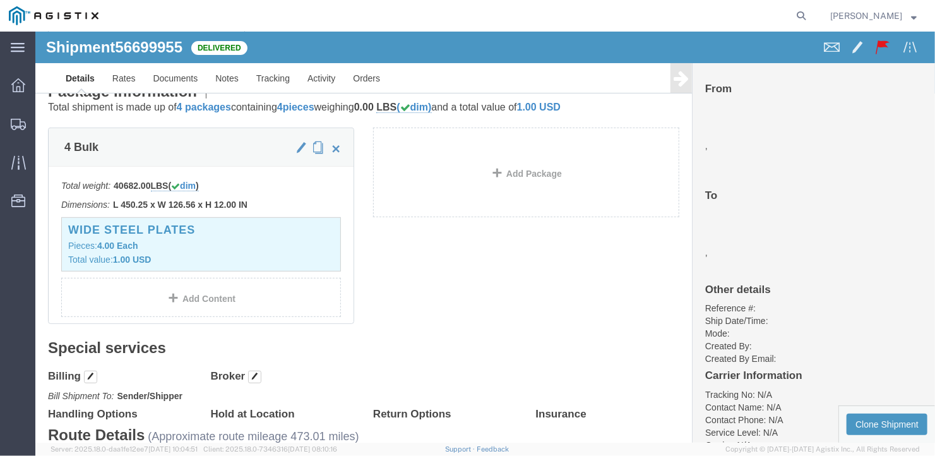
scroll to position [100, 0]
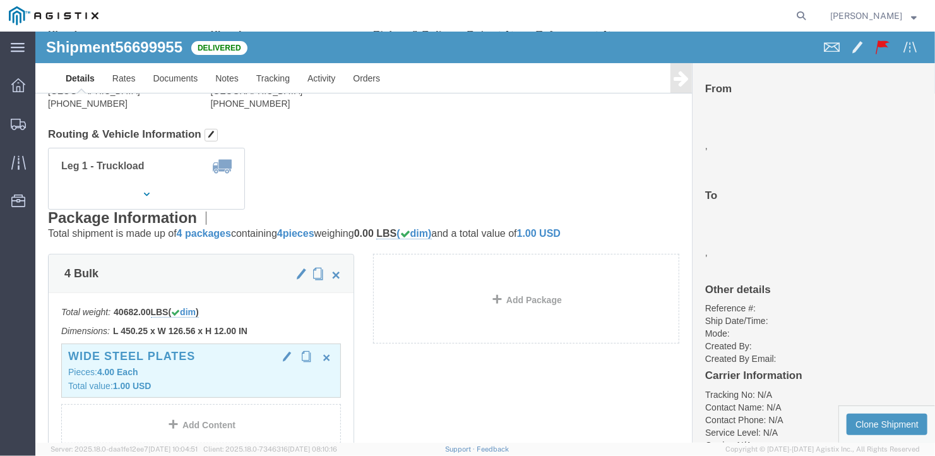
click p "Pieces: 4.00 Each"
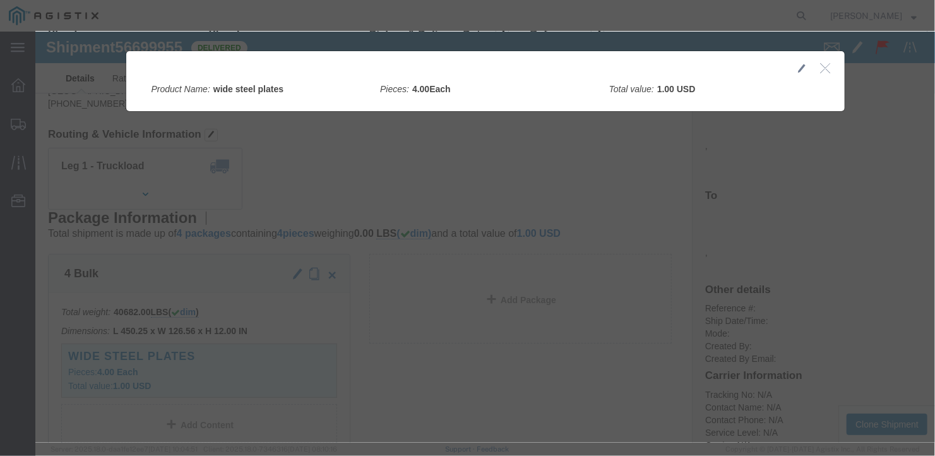
click icon "button"
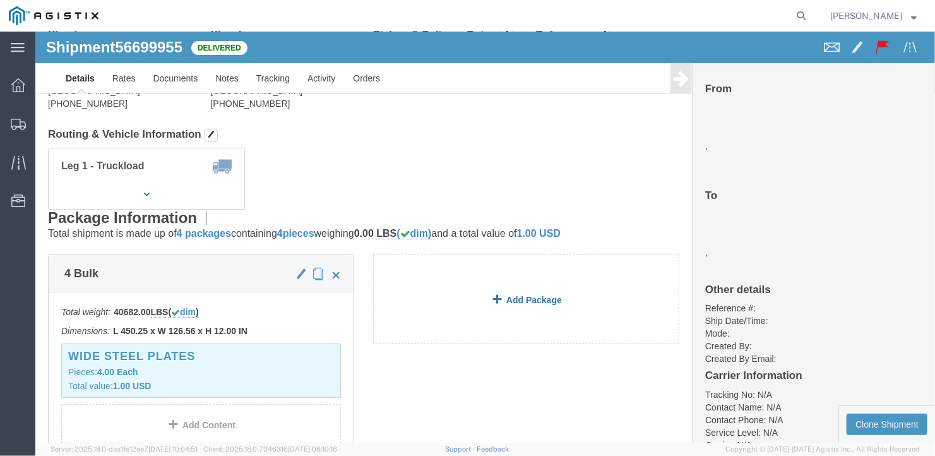
scroll to position [0, 0]
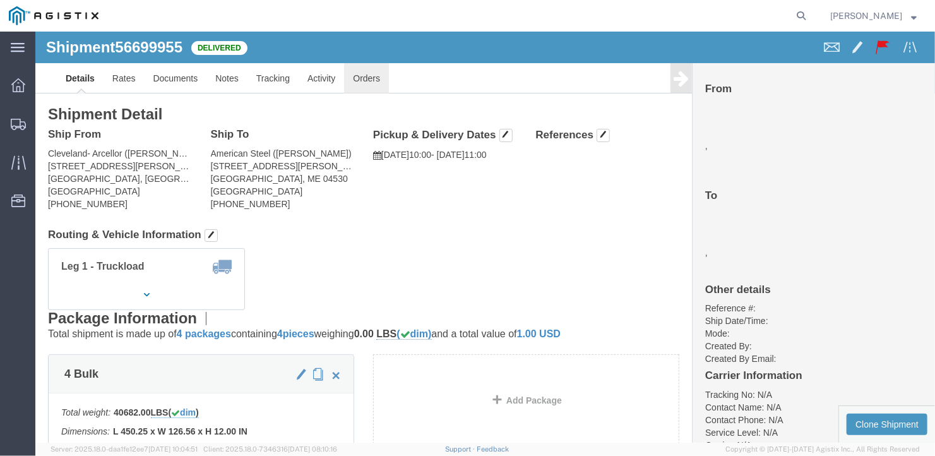
click link "Orders"
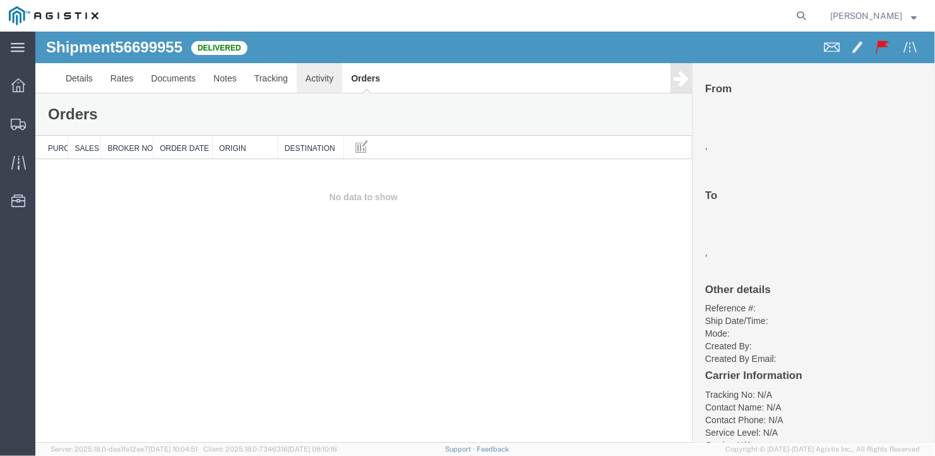
click at [320, 73] on link "Activity" at bounding box center [318, 77] width 45 height 30
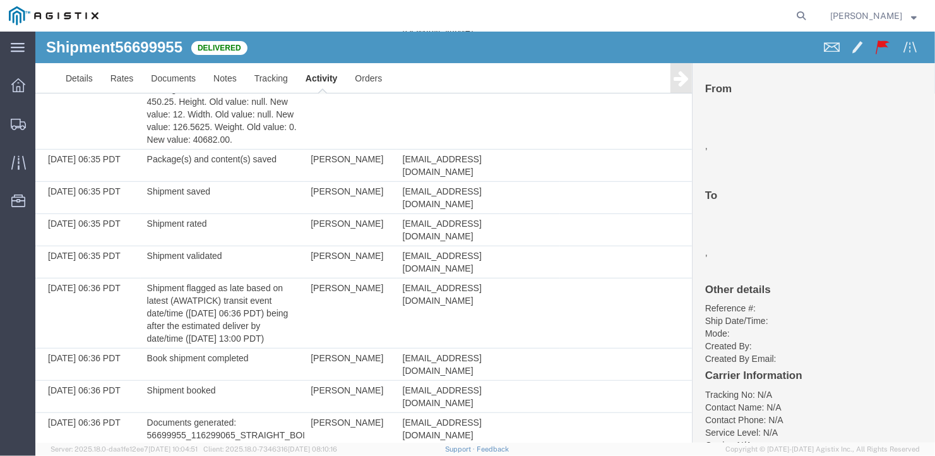
scroll to position [63, 0]
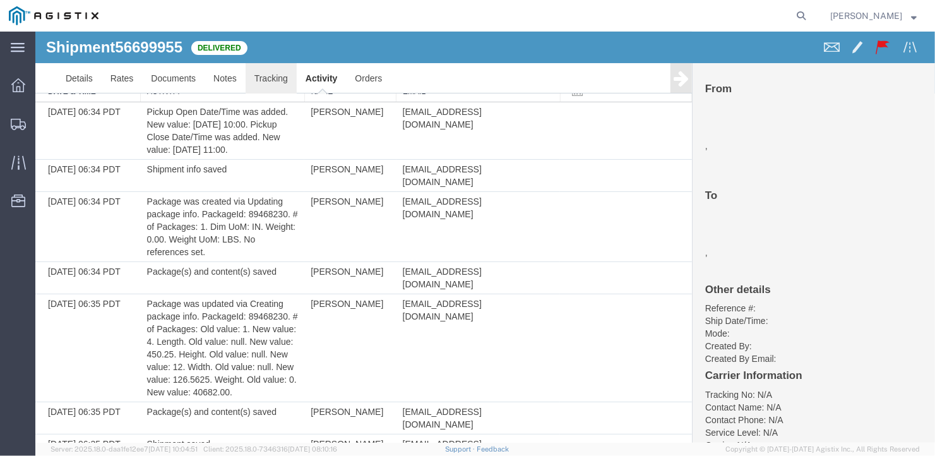
click at [266, 77] on link "Tracking" at bounding box center [270, 77] width 51 height 30
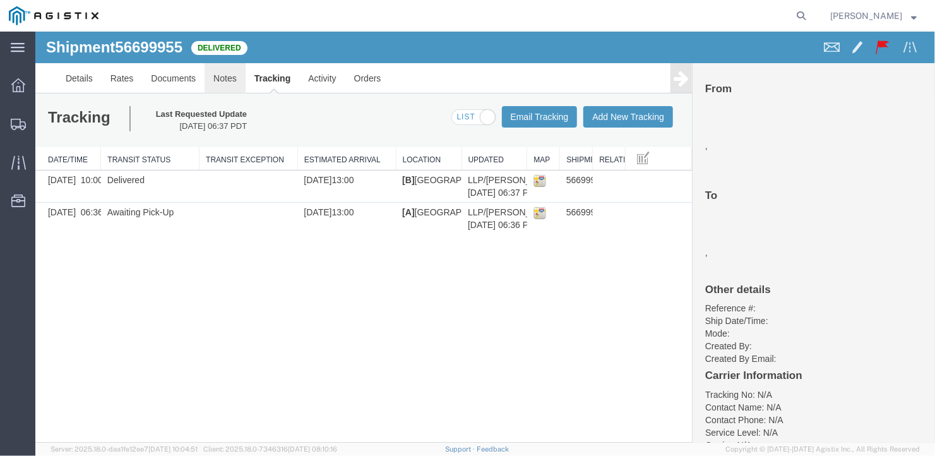
click at [214, 73] on link "Notes" at bounding box center [224, 77] width 41 height 30
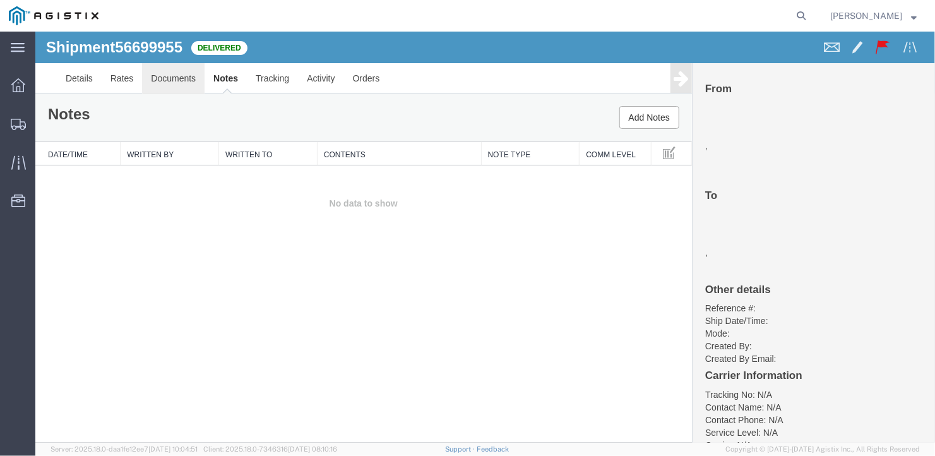
click at [176, 74] on link "Documents" at bounding box center [172, 77] width 62 height 30
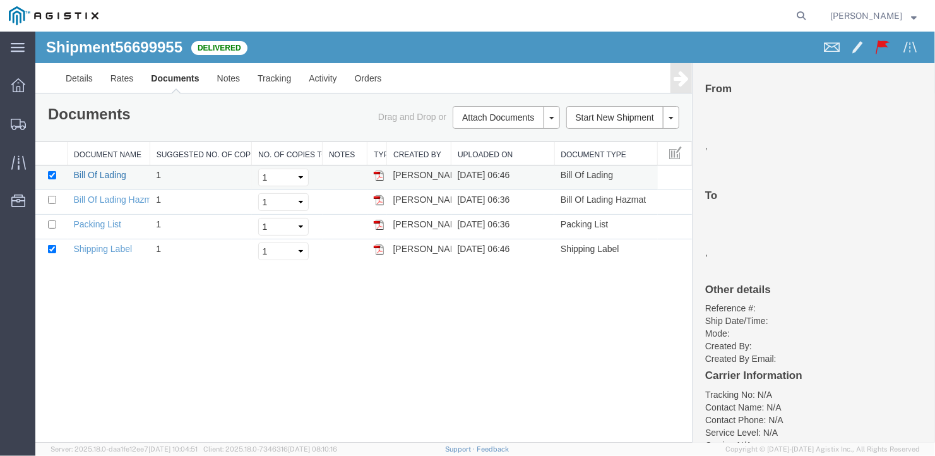
click at [101, 172] on link "Bill Of Lading" at bounding box center [99, 174] width 52 height 10
click at [81, 72] on link "Details" at bounding box center [78, 77] width 45 height 30
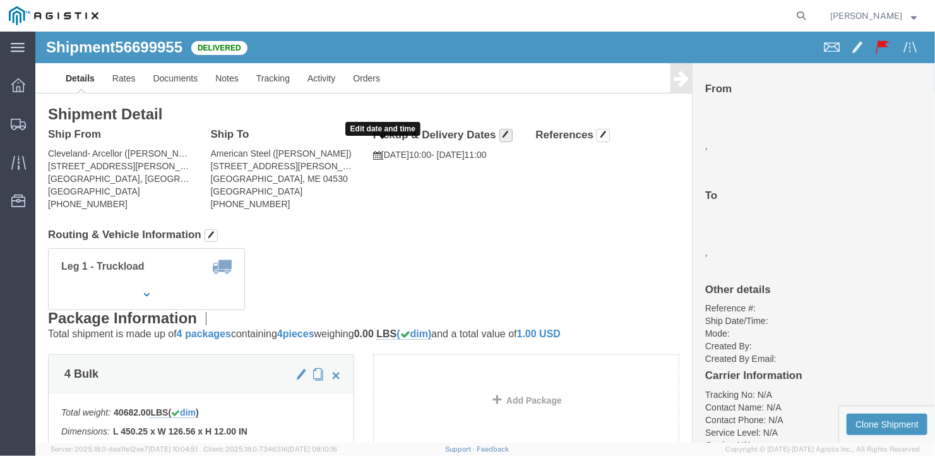
click span "button"
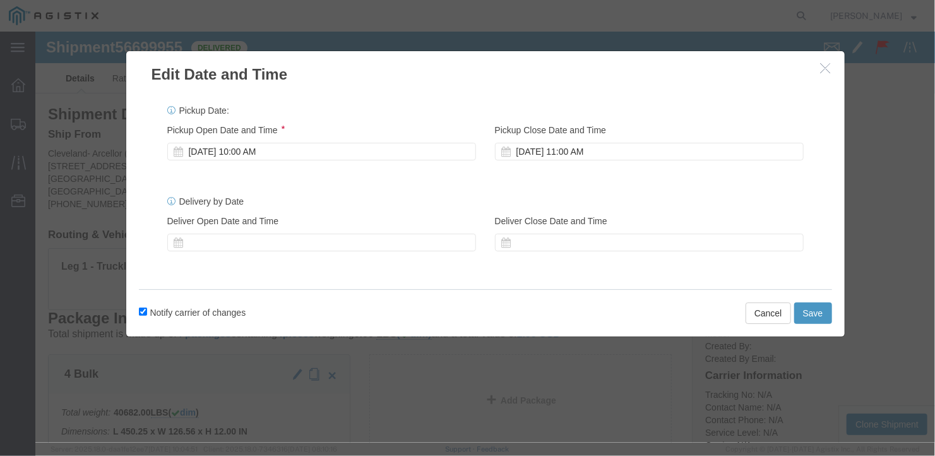
click icon "button"
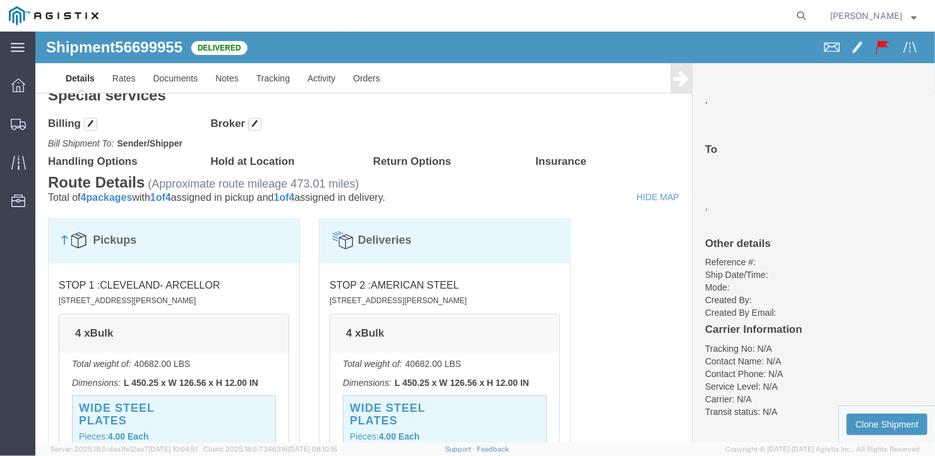
scroll to position [605, 0]
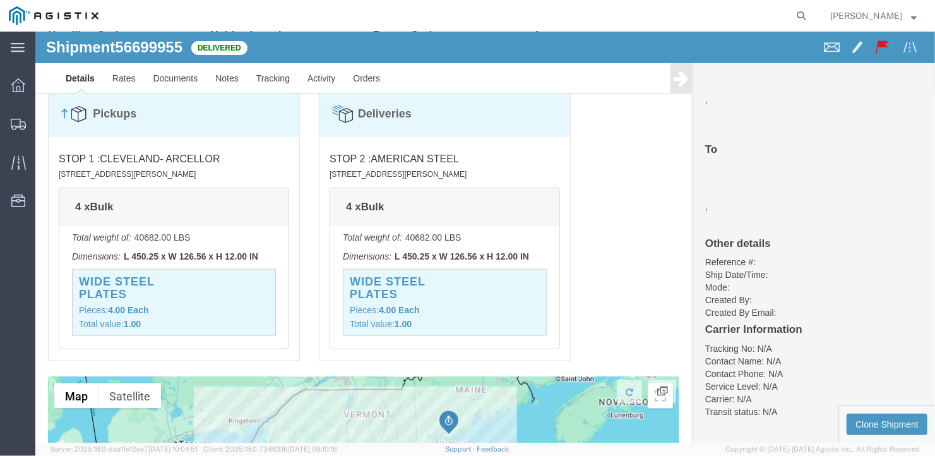
click div "wide steel plates Pieces: 4.00 Each Total value: 1.00"
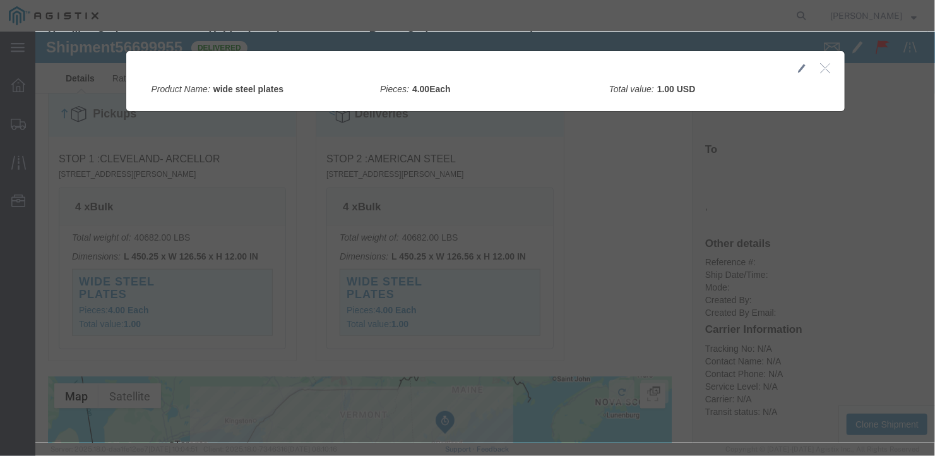
click icon "button"
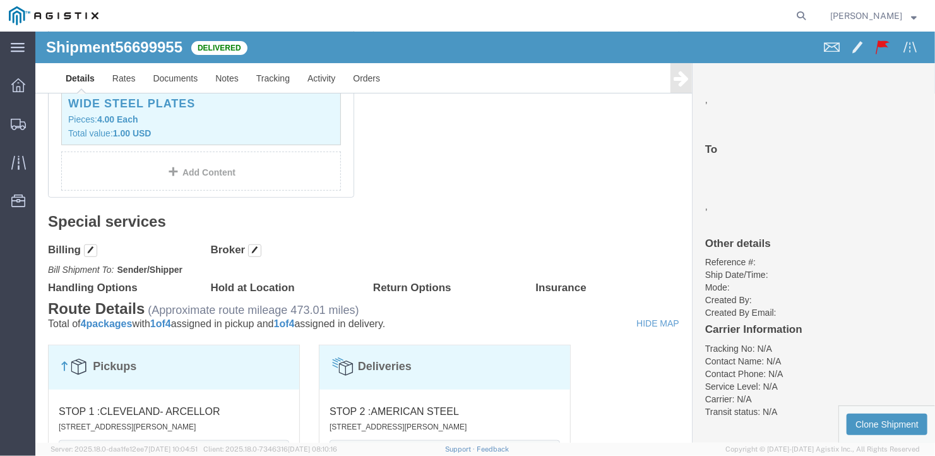
scroll to position [100, 0]
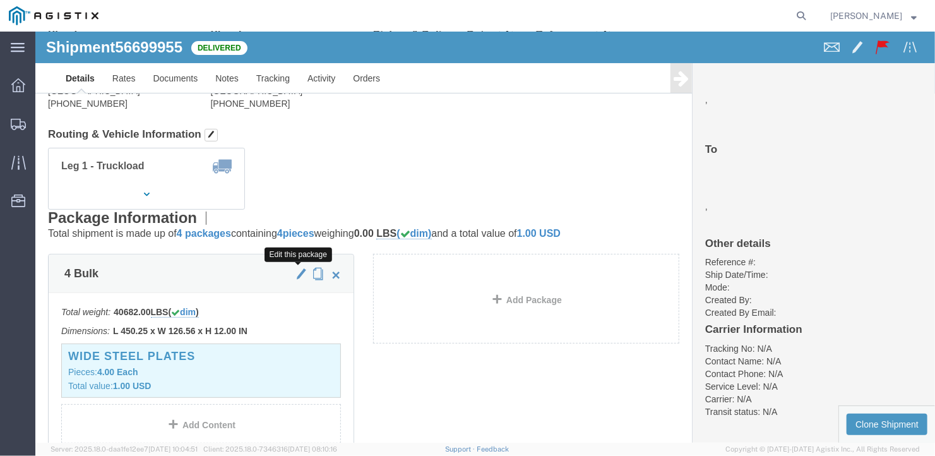
click span "button"
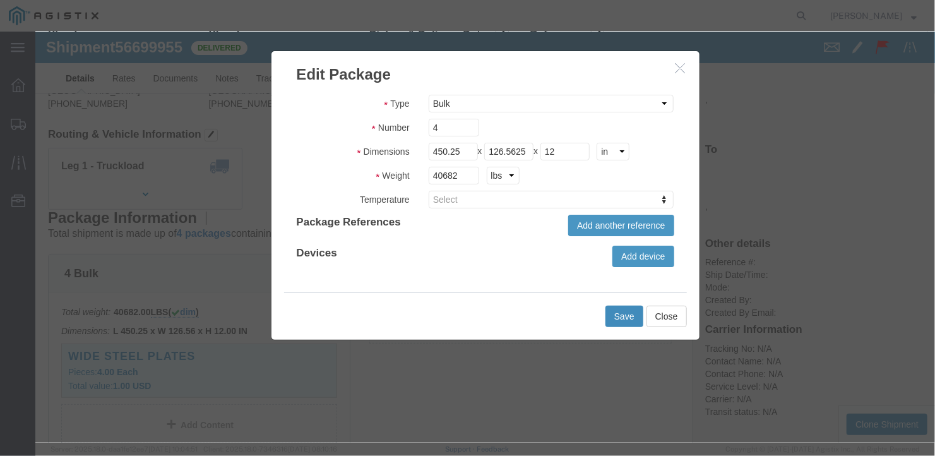
click button "Save"
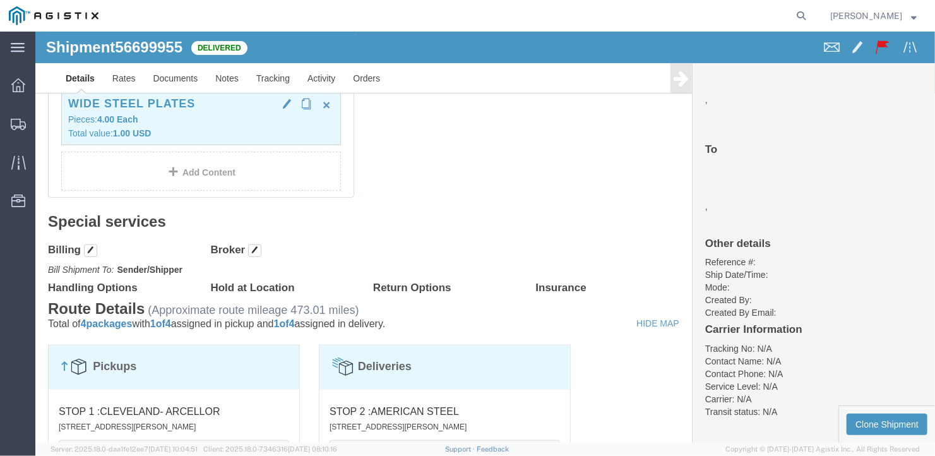
scroll to position [290, 0]
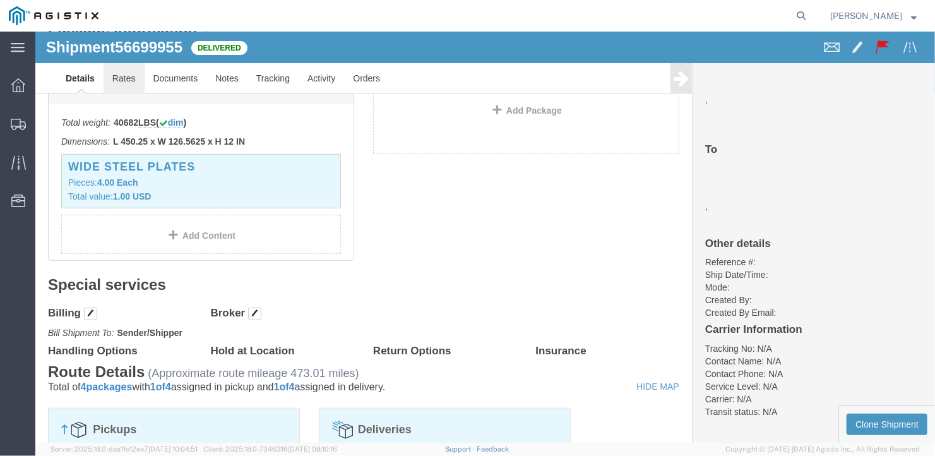
click link "Rates"
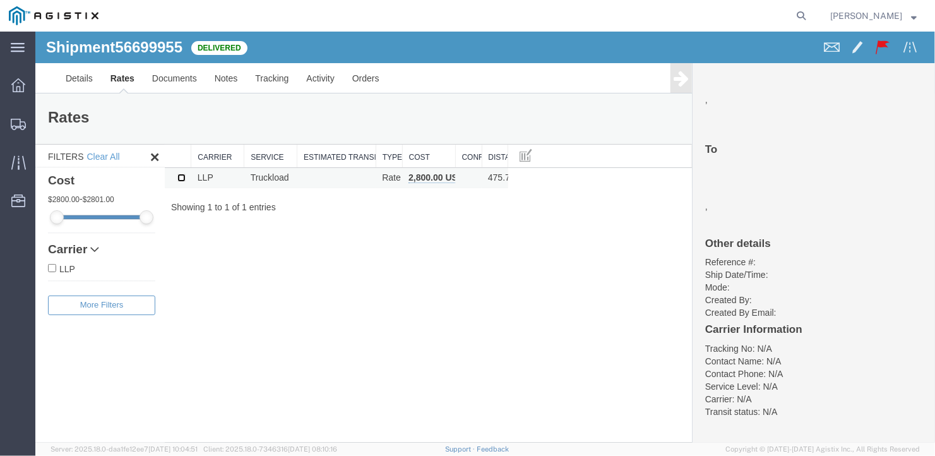
click at [179, 174] on input "checkbox" at bounding box center [181, 177] width 8 height 8
checkbox input "true"
click at [525, 153] on span at bounding box center [525, 154] width 13 height 14
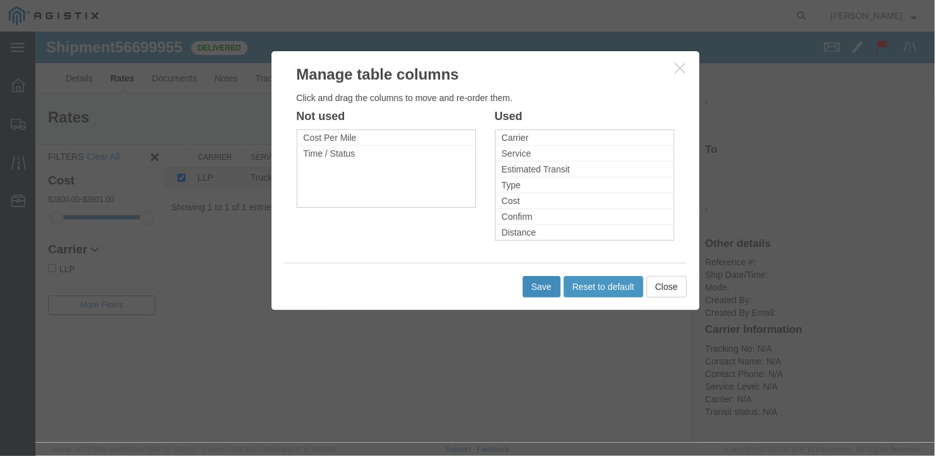
click at [544, 281] on button "Save" at bounding box center [541, 285] width 38 height 21
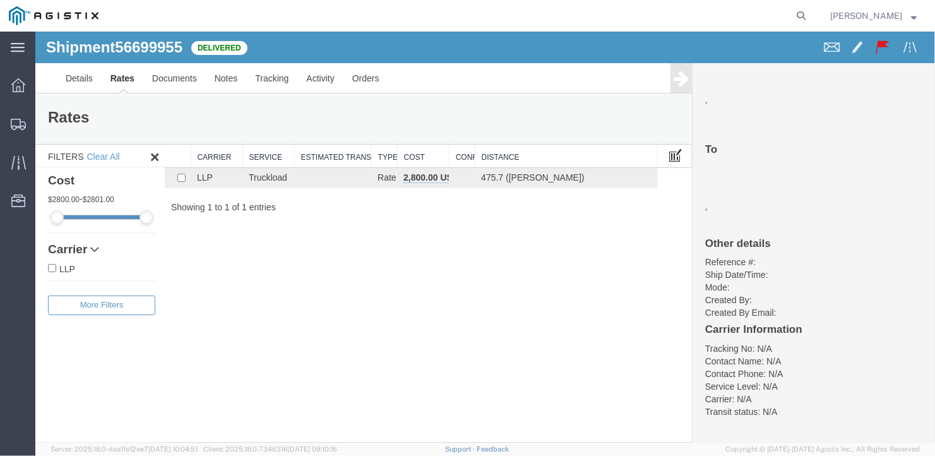
drag, startPoint x: 508, startPoint y: 150, endPoint x: 669, endPoint y: 156, distance: 161.0
click at [669, 156] on div "Search: Carrier Service Estimated Transit Type Cost Confirm Distance LLP Truckl…" at bounding box center [427, 178] width 527 height 69
click at [73, 247] on link "Carrier" at bounding box center [100, 248] width 107 height 13
click at [95, 304] on button "Filters" at bounding box center [100, 305] width 107 height 20
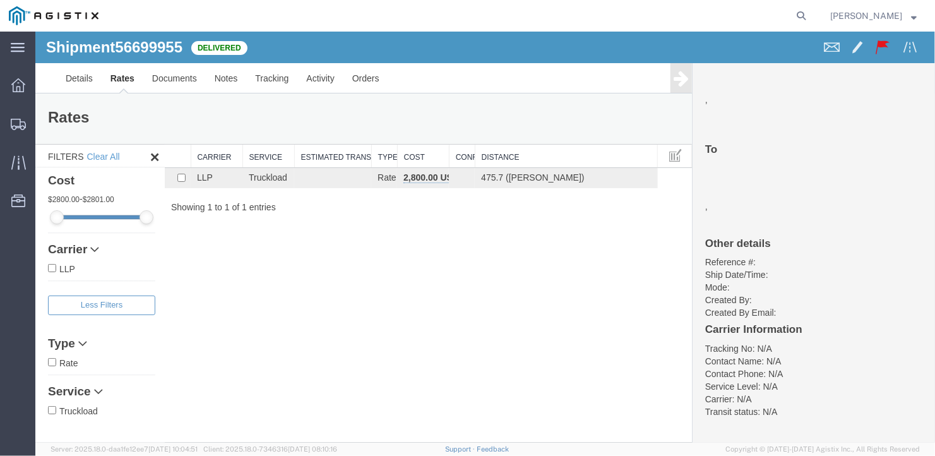
click at [51, 362] on input "Rate" at bounding box center [51, 361] width 8 height 8
click at [51, 358] on input "Rate" at bounding box center [51, 361] width 8 height 8
checkbox input "false"
click at [227, 78] on link "Notes" at bounding box center [225, 77] width 41 height 30
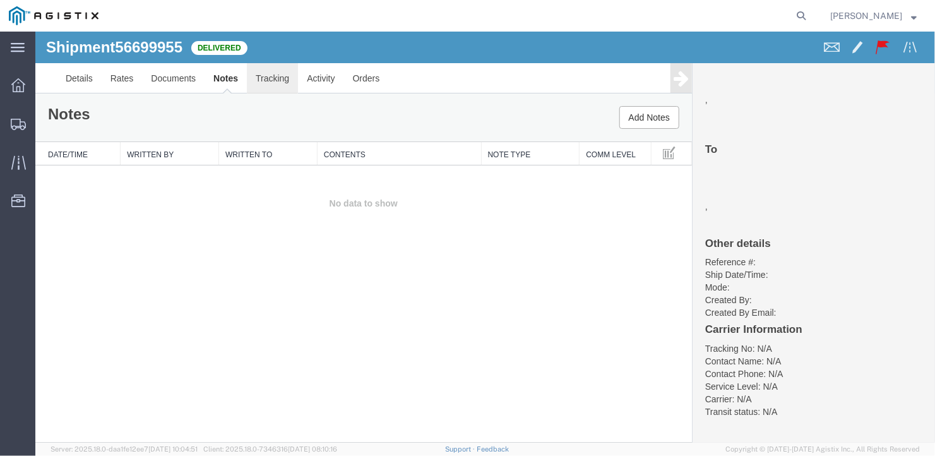
click at [267, 75] on link "Tracking" at bounding box center [271, 77] width 51 height 30
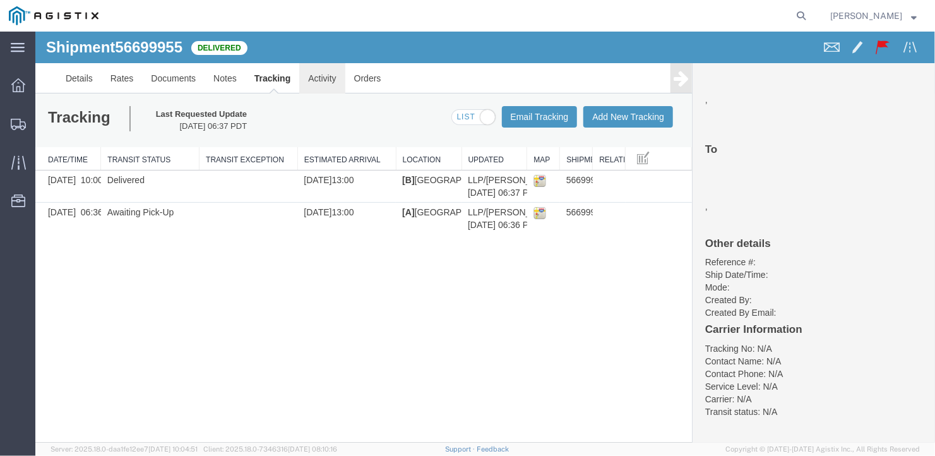
click at [321, 78] on link "Activity" at bounding box center [320, 77] width 45 height 30
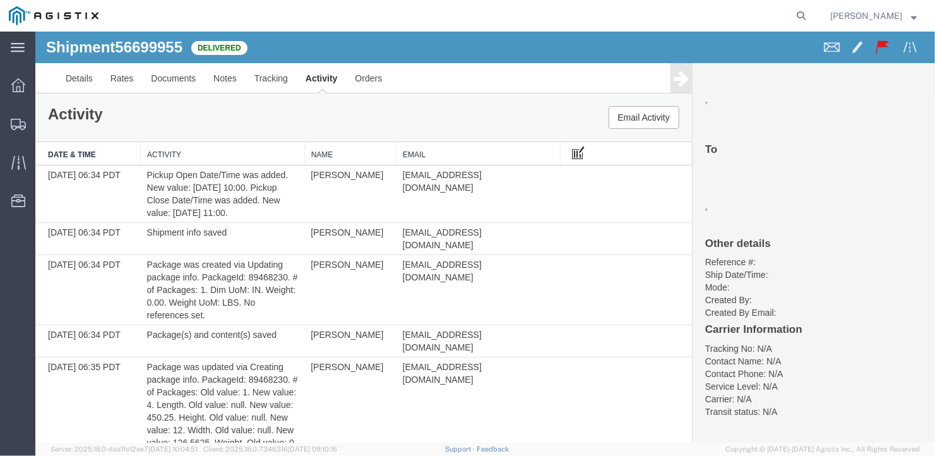
click at [571, 150] on span at bounding box center [577, 152] width 13 height 14
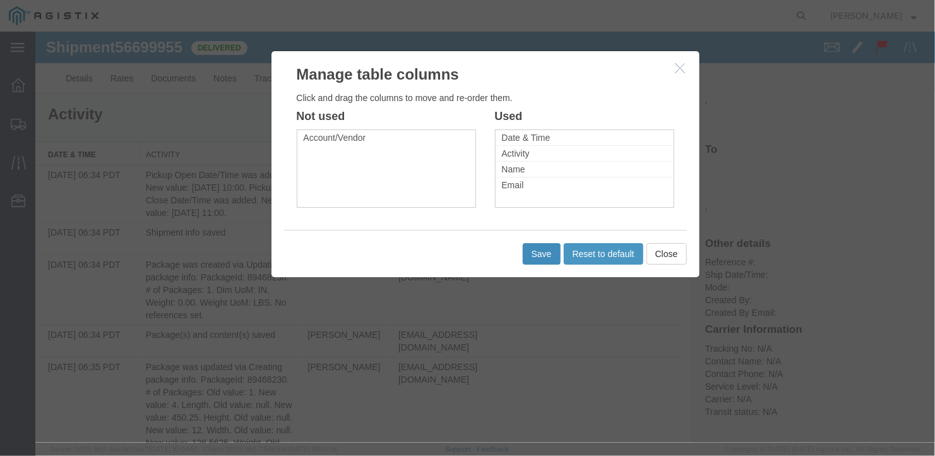
click at [535, 252] on button "Save" at bounding box center [541, 252] width 38 height 21
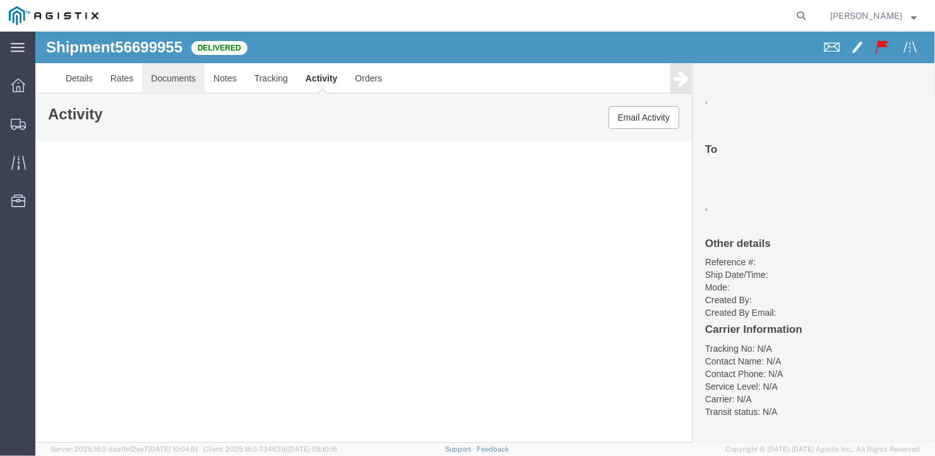
click at [177, 69] on link "Documents" at bounding box center [172, 77] width 62 height 30
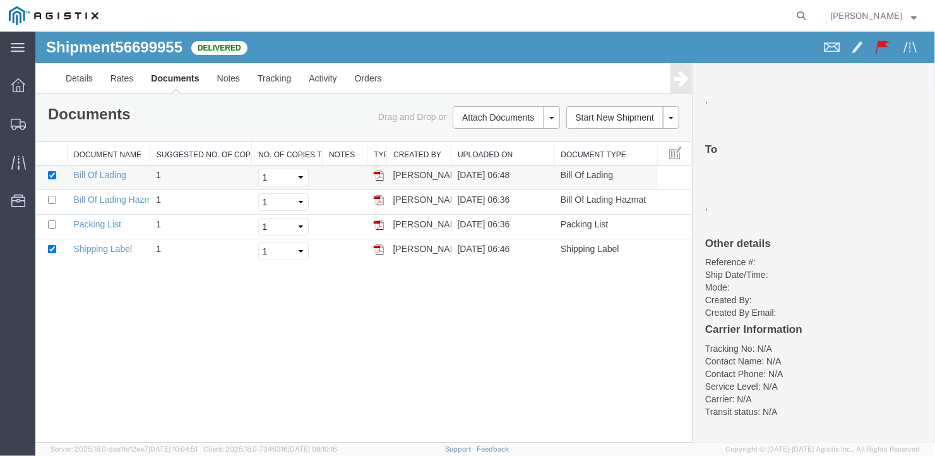
click at [378, 171] on img at bounding box center [378, 175] width 10 height 10
click at [379, 220] on img at bounding box center [378, 224] width 10 height 10
click at [109, 170] on link "Bill Of Lading" at bounding box center [99, 174] width 52 height 10
click at [669, 111] on button at bounding box center [670, 116] width 16 height 23
click at [671, 114] on button at bounding box center [670, 116] width 16 height 23
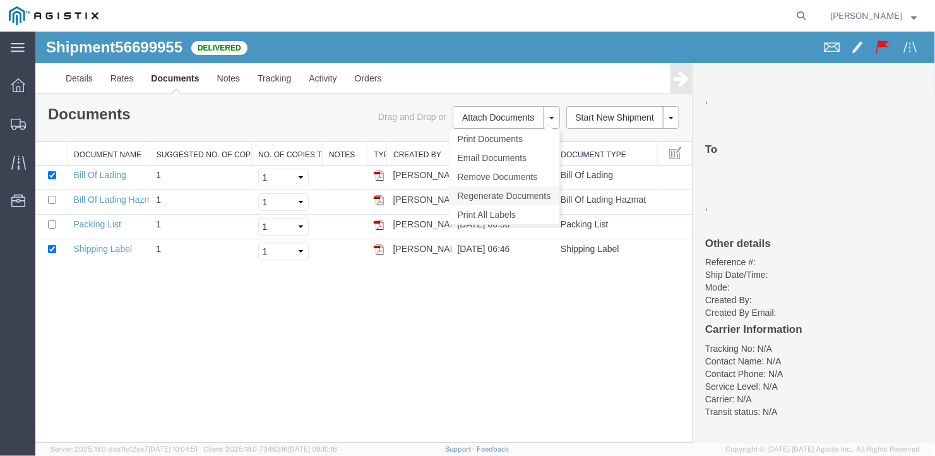
click at [489, 193] on link "Regenerate Documents" at bounding box center [504, 195] width 110 height 19
click at [80, 76] on link "Details" at bounding box center [78, 77] width 45 height 30
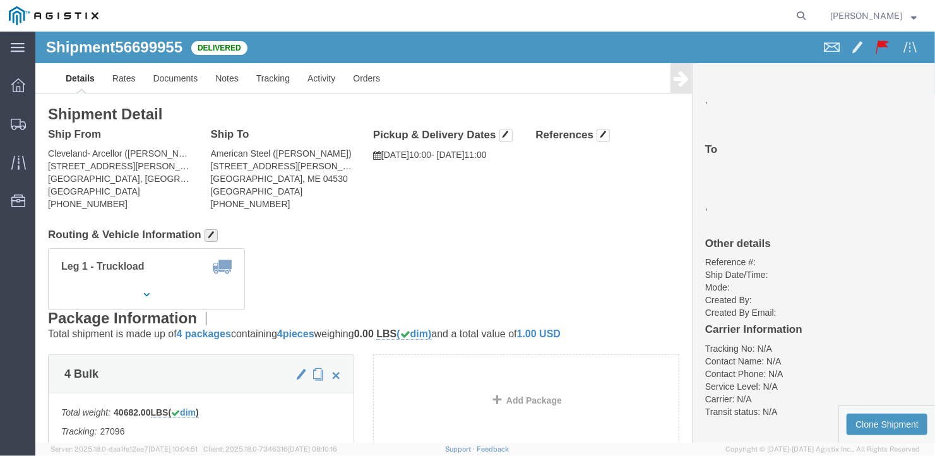
click span "button"
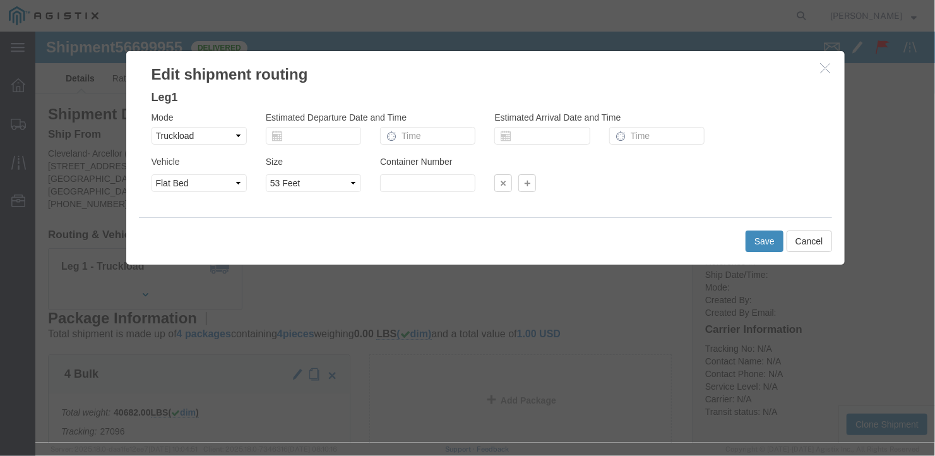
click button "Save"
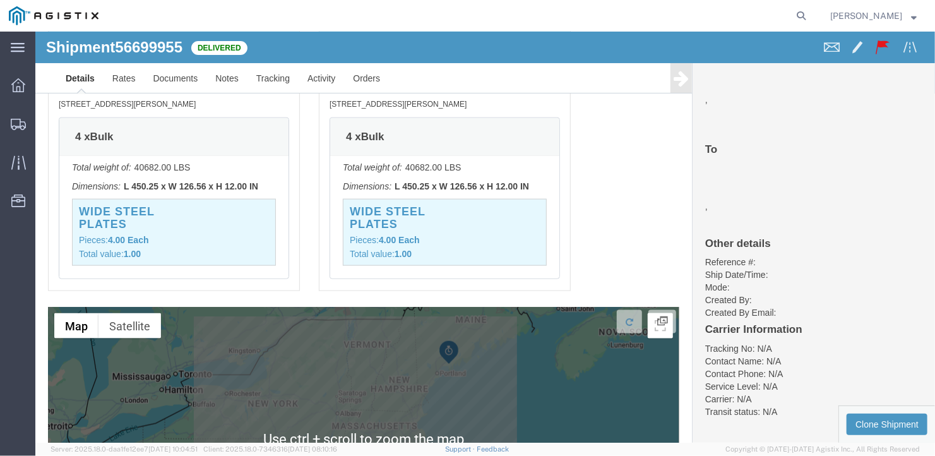
scroll to position [876, 0]
